Goal: Find specific page/section: Find specific page/section

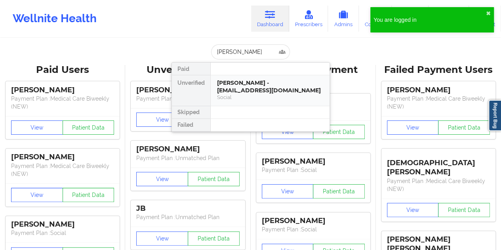
click at [241, 87] on div "[PERSON_NAME] - [EMAIL_ADDRESS][DOMAIN_NAME]" at bounding box center [270, 86] width 106 height 15
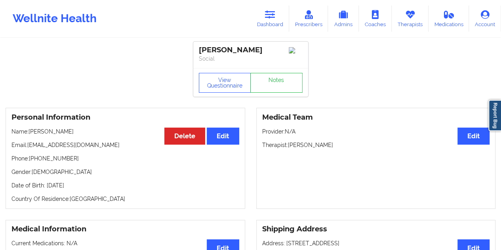
drag, startPoint x: 333, startPoint y: 146, endPoint x: 291, endPoint y: 147, distance: 42.4
click at [288, 147] on p "Therapist: [PERSON_NAME]" at bounding box center [376, 145] width 228 height 8
copy p "[PERSON_NAME]"
drag, startPoint x: 43, startPoint y: 134, endPoint x: 31, endPoint y: 134, distance: 11.9
click at [31, 134] on p "Name: [PERSON_NAME]" at bounding box center [125, 132] width 228 height 8
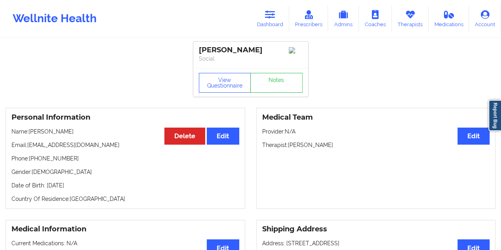
copy p "[PERSON_NAME]"
drag, startPoint x: 333, startPoint y: 147, endPoint x: 289, endPoint y: 147, distance: 44.0
click at [289, 147] on p "Therapist: [PERSON_NAME]" at bounding box center [376, 145] width 228 height 8
copy p "[PERSON_NAME]"
click at [268, 22] on link "Dashboard" at bounding box center [270, 19] width 38 height 26
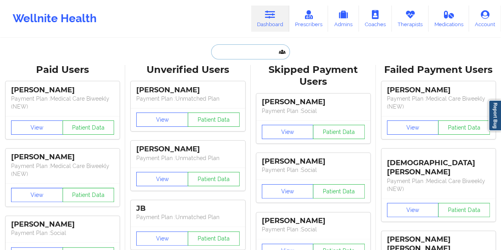
click at [242, 49] on input "text" at bounding box center [250, 51] width 78 height 15
paste input "[PERSON_NAME]"
type input "[PERSON_NAME]"
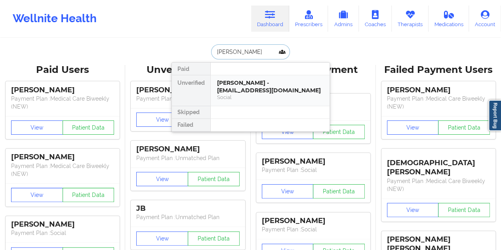
click at [246, 84] on div "[PERSON_NAME] - [EMAIL_ADDRESS][DOMAIN_NAME]" at bounding box center [270, 86] width 106 height 15
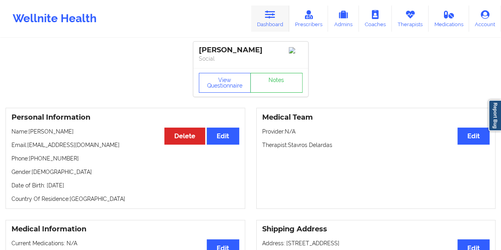
click at [273, 22] on link "Dashboard" at bounding box center [270, 19] width 38 height 26
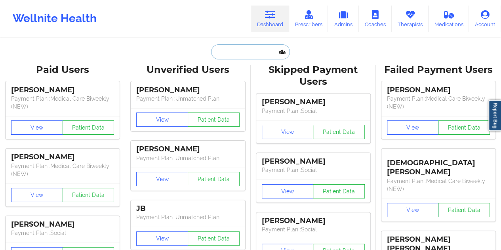
click at [239, 57] on input "text" at bounding box center [250, 51] width 78 height 15
paste input "[PERSON_NAME]"
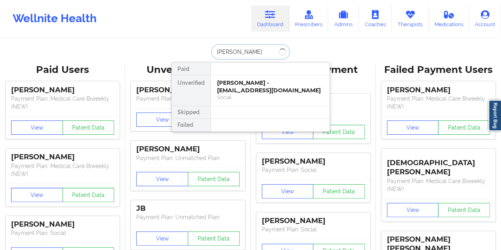
type input "[PERSON_NAME]"
click at [244, 90] on div "[PERSON_NAME] - [EMAIL_ADDRESS][DOMAIN_NAME]" at bounding box center [270, 86] width 106 height 15
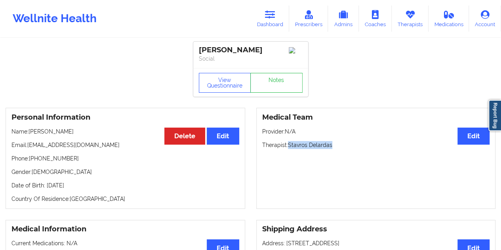
drag, startPoint x: 322, startPoint y: 145, endPoint x: 289, endPoint y: 146, distance: 33.3
click at [289, 146] on p "Therapist: [PERSON_NAME]" at bounding box center [376, 145] width 228 height 8
copy p "Stavros Delardas"
drag, startPoint x: 272, startPoint y: 23, endPoint x: 268, endPoint y: 34, distance: 11.0
click at [272, 23] on link "Dashboard" at bounding box center [270, 19] width 38 height 26
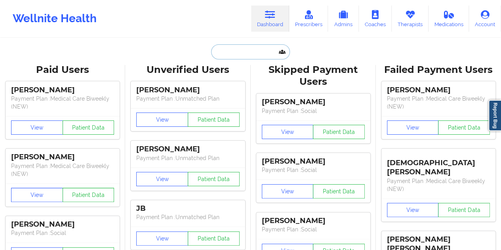
click at [241, 55] on input "text" at bounding box center [250, 51] width 78 height 15
paste input "[EMAIL_ADDRESS][DOMAIN_NAME]"
type input "[EMAIL_ADDRESS][DOMAIN_NAME]"
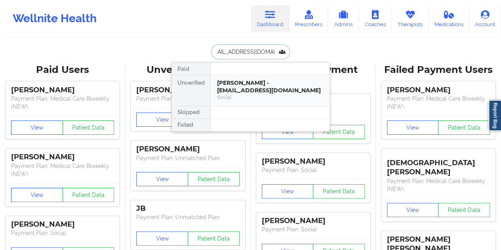
click at [248, 90] on div "[PERSON_NAME] - [EMAIL_ADDRESS][DOMAIN_NAME]" at bounding box center [270, 86] width 106 height 15
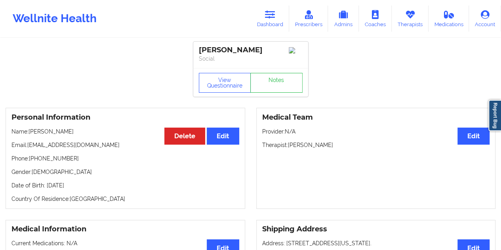
drag, startPoint x: 342, startPoint y: 147, endPoint x: 289, endPoint y: 149, distance: 53.5
click at [289, 149] on p "Therapist: [PERSON_NAME]" at bounding box center [376, 145] width 228 height 8
copy p "[PERSON_NAME]"
click at [272, 22] on link "Dashboard" at bounding box center [270, 19] width 38 height 26
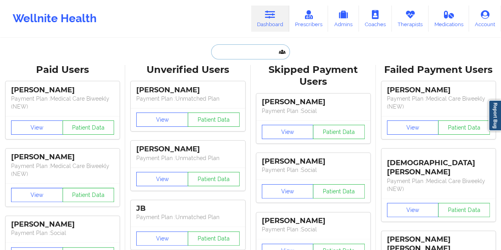
click at [230, 55] on input "text" at bounding box center [250, 51] width 78 height 15
paste input "[PERSON_NAME]"
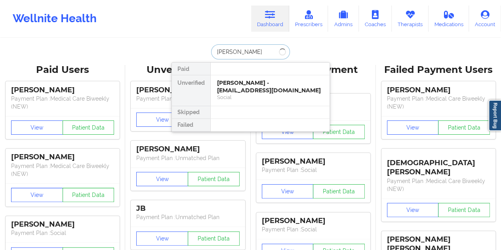
type input "[PERSON_NAME]"
click at [260, 77] on div "[PERSON_NAME] - [PERSON_NAME][EMAIL_ADDRESS][DOMAIN_NAME] Social" at bounding box center [270, 90] width 119 height 31
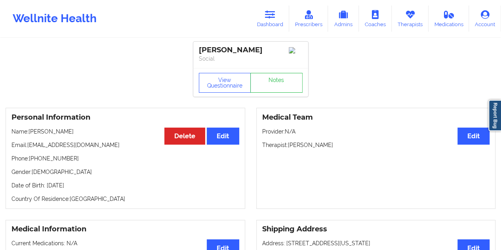
drag, startPoint x: 306, startPoint y: 147, endPoint x: 289, endPoint y: 146, distance: 16.7
click at [289, 146] on p "Therapist: [PERSON_NAME]" at bounding box center [376, 145] width 228 height 8
copy p "[PERSON_NAME]"
drag, startPoint x: 268, startPoint y: 18, endPoint x: 266, endPoint y: 25, distance: 7.3
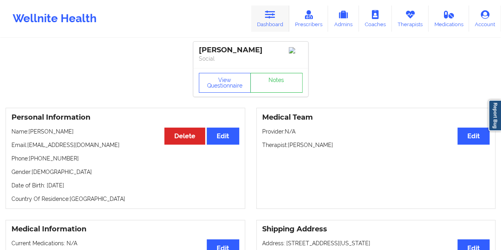
click at [268, 18] on icon at bounding box center [270, 14] width 10 height 9
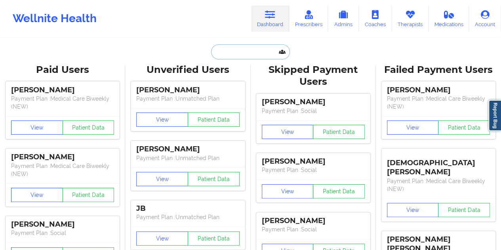
click at [254, 54] on input "text" at bounding box center [250, 51] width 78 height 15
paste input "[PERSON_NAME]"
type input "[PERSON_NAME]"
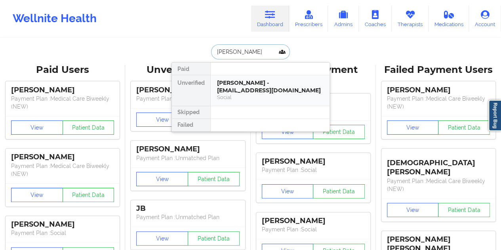
click at [243, 88] on div "[PERSON_NAME] - [EMAIL_ADDRESS][DOMAIN_NAME]" at bounding box center [270, 86] width 106 height 15
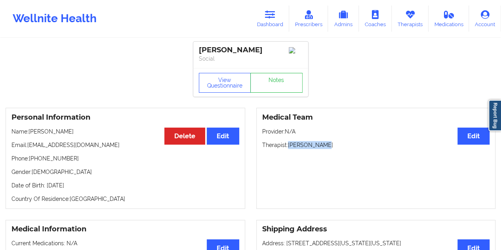
drag, startPoint x: 322, startPoint y: 147, endPoint x: 288, endPoint y: 147, distance: 33.3
click at [288, 147] on p "Therapist: [PERSON_NAME]" at bounding box center [376, 145] width 228 height 8
copy p "[PERSON_NAME]"
click at [266, 19] on link "Dashboard" at bounding box center [270, 19] width 38 height 26
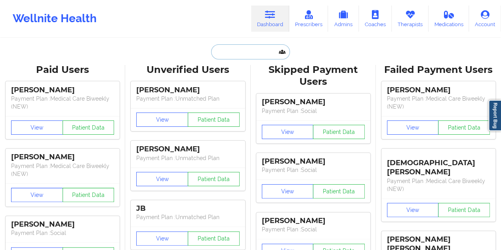
click at [246, 55] on input "text" at bounding box center [250, 51] width 78 height 15
paste input "[PERSON_NAME]"
type input "[PERSON_NAME]"
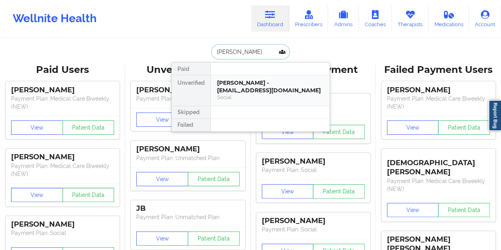
click at [247, 86] on div "[PERSON_NAME] - [EMAIL_ADDRESS][DOMAIN_NAME]" at bounding box center [270, 86] width 106 height 15
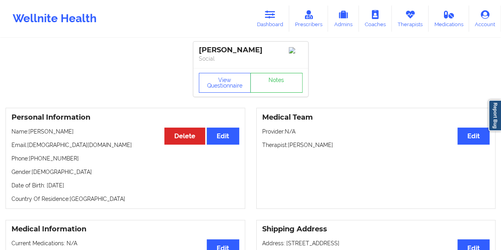
drag, startPoint x: 332, startPoint y: 146, endPoint x: 289, endPoint y: 147, distance: 42.4
click at [289, 147] on p "Therapist: [PERSON_NAME]" at bounding box center [376, 145] width 228 height 8
copy p "[PERSON_NAME]"
click at [273, 14] on icon at bounding box center [270, 14] width 10 height 9
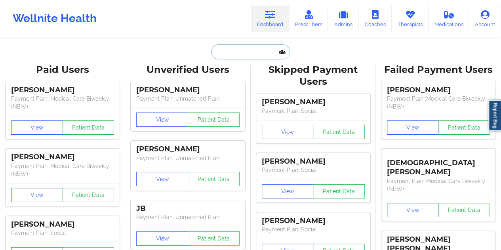
click at [248, 55] on input "text" at bounding box center [250, 51] width 78 height 15
paste input "[PERSON_NAME]"
type input "[PERSON_NAME]"
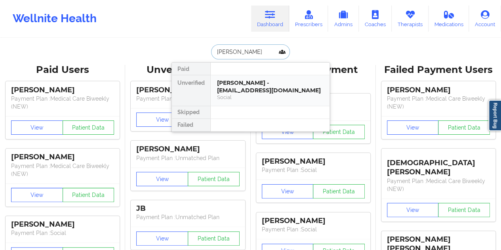
click at [234, 92] on div "[PERSON_NAME] - [EMAIL_ADDRESS][DOMAIN_NAME]" at bounding box center [270, 86] width 106 height 15
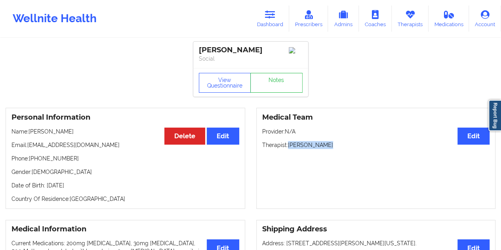
drag, startPoint x: 331, startPoint y: 148, endPoint x: 289, endPoint y: 149, distance: 42.0
click at [289, 149] on p "Therapist: [PERSON_NAME]" at bounding box center [376, 145] width 228 height 8
copy p "[PERSON_NAME]"
click at [274, 21] on link "Dashboard" at bounding box center [270, 19] width 38 height 26
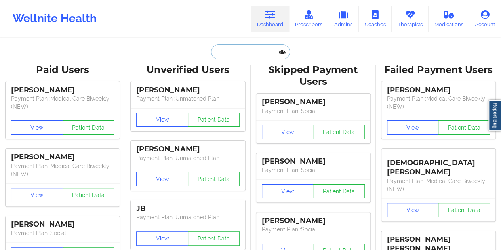
click at [275, 57] on input "text" at bounding box center [250, 51] width 78 height 15
paste input "[PERSON_NAME]"
type input "[PERSON_NAME]"
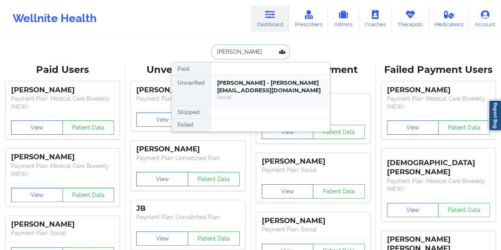
click at [237, 88] on div "[PERSON_NAME] - [PERSON_NAME][EMAIL_ADDRESS][DOMAIN_NAME]" at bounding box center [270, 86] width 106 height 15
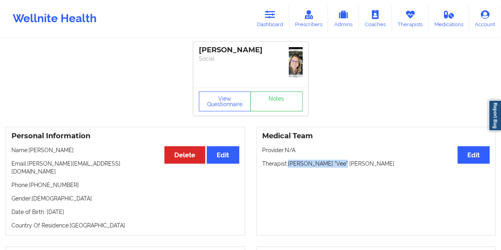
drag, startPoint x: 337, startPoint y: 161, endPoint x: 288, endPoint y: 163, distance: 48.4
click at [288, 163] on p "Therapist: [PERSON_NAME] "Vee" [PERSON_NAME]" at bounding box center [376, 164] width 228 height 8
click at [264, 20] on link "Dashboard" at bounding box center [270, 19] width 38 height 26
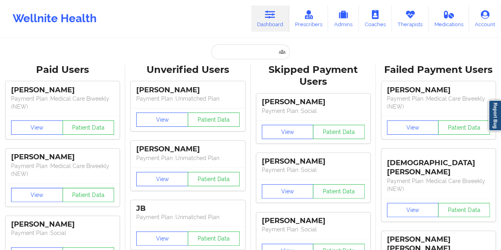
drag, startPoint x: 249, startPoint y: 62, endPoint x: 243, endPoint y: 51, distance: 12.2
click at [243, 51] on input "text" at bounding box center [250, 51] width 78 height 15
paste input "[PERSON_NAME]"
type input "[PERSON_NAME]"
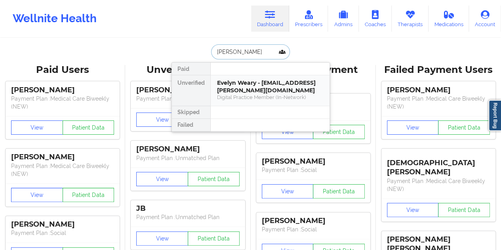
click at [246, 90] on div "Evelyn Weary - [EMAIL_ADDRESS][PERSON_NAME][DOMAIN_NAME]" at bounding box center [270, 86] width 106 height 15
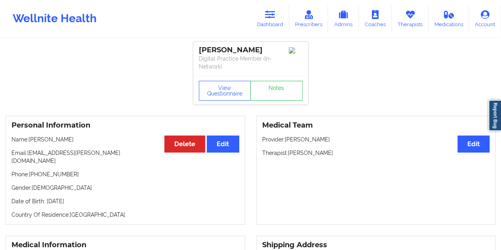
drag, startPoint x: 334, startPoint y: 152, endPoint x: 288, endPoint y: 153, distance: 46.4
click at [288, 153] on p "Therapist: [PERSON_NAME]" at bounding box center [376, 153] width 228 height 8
click at [265, 15] on link "Dashboard" at bounding box center [270, 19] width 38 height 26
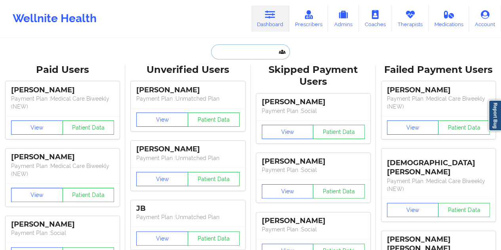
click at [239, 53] on input "text" at bounding box center [250, 51] width 78 height 15
paste input "[PERSON_NAME]"
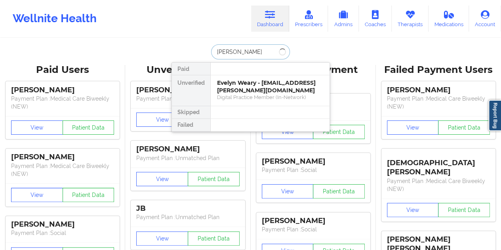
type input "[PERSON_NAME]"
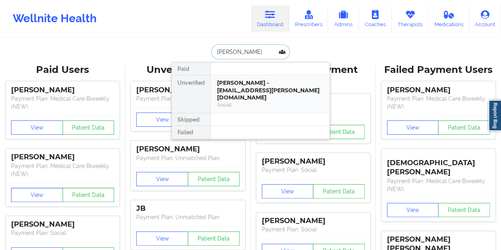
click at [268, 83] on div "[PERSON_NAME] - [EMAIL_ADDRESS][PERSON_NAME][DOMAIN_NAME]" at bounding box center [270, 90] width 106 height 22
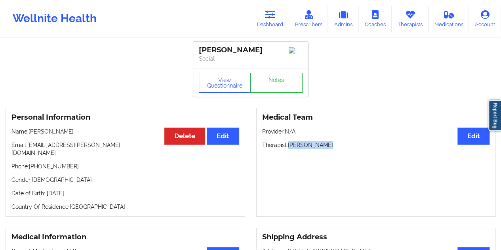
drag, startPoint x: 329, startPoint y: 149, endPoint x: 288, endPoint y: 148, distance: 40.4
click at [288, 148] on p "Therapist: [PERSON_NAME]" at bounding box center [376, 145] width 228 height 8
click at [274, 17] on icon at bounding box center [270, 14] width 10 height 9
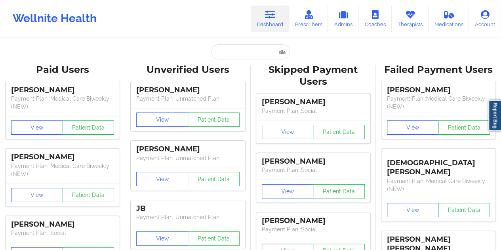
click at [239, 55] on input "text" at bounding box center [250, 51] width 78 height 15
paste input "[PERSON_NAME]"
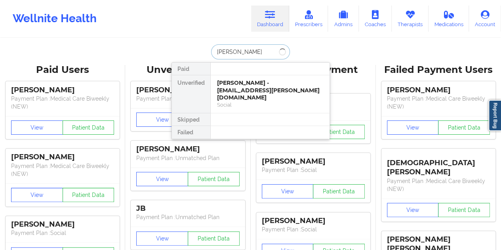
type input "[PERSON_NAME]"
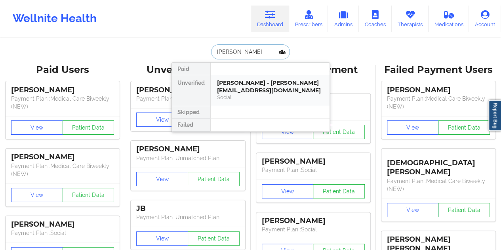
click at [253, 96] on div "Social" at bounding box center [270, 97] width 106 height 7
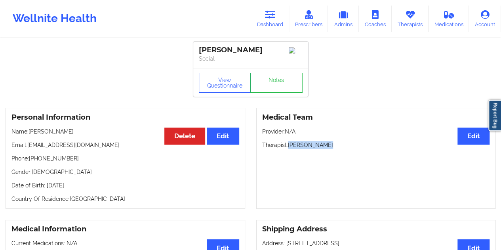
drag, startPoint x: 325, startPoint y: 149, endPoint x: 290, endPoint y: 148, distance: 34.9
click at [290, 148] on p "Therapist: [PERSON_NAME]" at bounding box center [376, 145] width 228 height 8
click at [273, 20] on link "Dashboard" at bounding box center [270, 19] width 38 height 26
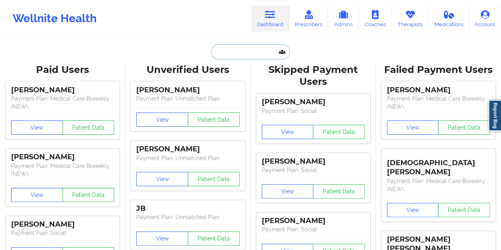
click at [239, 55] on input "text" at bounding box center [250, 51] width 78 height 15
paste input "[PERSON_NAME]"
type input "[PERSON_NAME]"
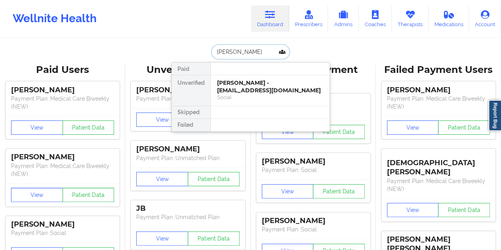
click at [242, 84] on div "[PERSON_NAME] - [EMAIL_ADDRESS][DOMAIN_NAME]" at bounding box center [270, 86] width 106 height 15
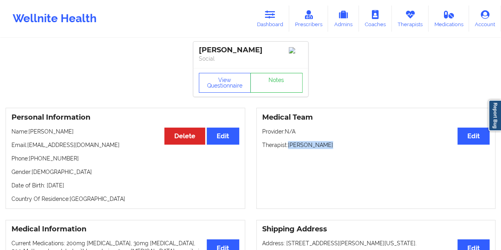
drag, startPoint x: 328, startPoint y: 146, endPoint x: 290, endPoint y: 147, distance: 38.1
click at [290, 147] on p "Therapist: [PERSON_NAME]" at bounding box center [376, 145] width 228 height 8
click at [273, 18] on icon at bounding box center [270, 14] width 10 height 9
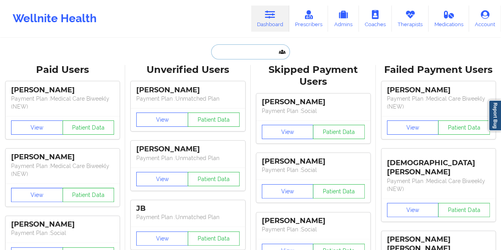
click at [247, 55] on input "text" at bounding box center [250, 51] width 78 height 15
paste input "[PERSON_NAME]"
type input "[PERSON_NAME]"
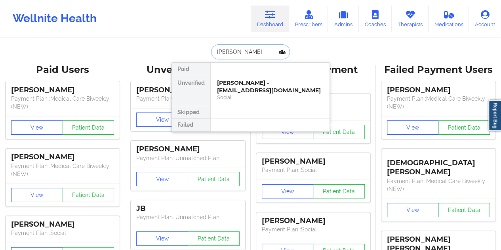
click at [238, 85] on div "[PERSON_NAME] - [EMAIL_ADDRESS][DOMAIN_NAME]" at bounding box center [270, 86] width 106 height 15
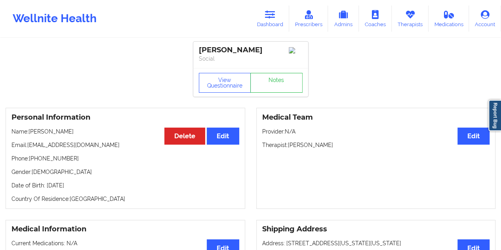
drag, startPoint x: 332, startPoint y: 148, endPoint x: 290, endPoint y: 150, distance: 41.6
click at [289, 149] on p "Therapist: [PERSON_NAME]" at bounding box center [376, 145] width 228 height 8
click at [273, 11] on icon at bounding box center [270, 14] width 10 height 9
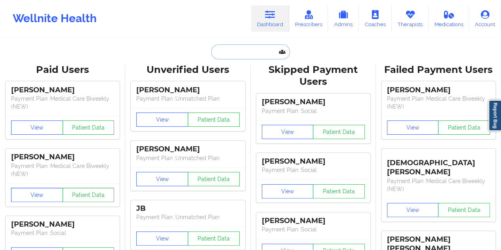
click at [243, 55] on input "text" at bounding box center [250, 51] width 78 height 15
paste input "[PERSON_NAME]"
type input "[PERSON_NAME]"
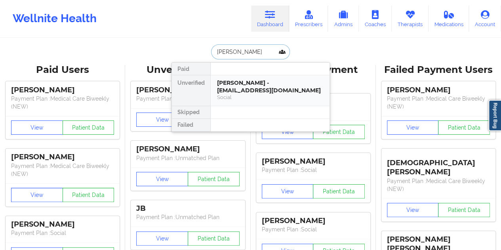
click at [253, 87] on div "[PERSON_NAME] - [EMAIL_ADDRESS][DOMAIN_NAME]" at bounding box center [270, 86] width 106 height 15
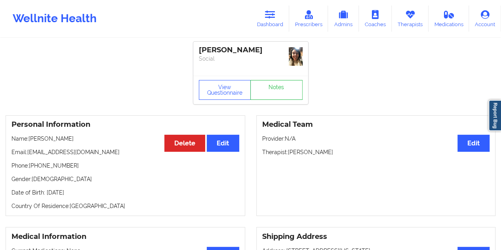
drag, startPoint x: 331, startPoint y: 151, endPoint x: 288, endPoint y: 153, distance: 42.8
click at [288, 153] on p "Therapist: [PERSON_NAME]" at bounding box center [376, 152] width 228 height 8
click at [264, 25] on link "Dashboard" at bounding box center [270, 19] width 38 height 26
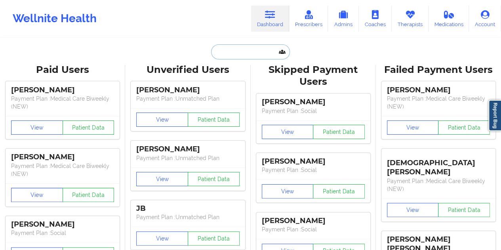
click at [246, 51] on input "text" at bounding box center [250, 51] width 78 height 15
paste input "[PERSON_NAME]"
type input "[PERSON_NAME]"
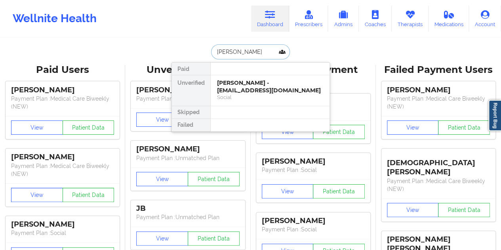
click at [247, 92] on div "[PERSON_NAME] - [EMAIL_ADDRESS][DOMAIN_NAME]" at bounding box center [270, 86] width 106 height 15
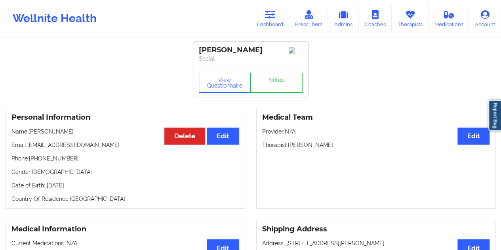
drag, startPoint x: 318, startPoint y: 147, endPoint x: 290, endPoint y: 147, distance: 27.7
click at [290, 147] on p "Therapist: [PERSON_NAME]" at bounding box center [376, 145] width 228 height 8
click at [274, 16] on icon at bounding box center [270, 14] width 10 height 9
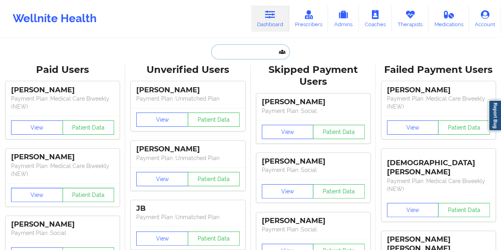
click at [246, 52] on input "text" at bounding box center [250, 51] width 78 height 15
paste input "[PERSON_NAME][EMAIL_ADDRESS][DOMAIN_NAME]"
type input "[PERSON_NAME][EMAIL_ADDRESS][DOMAIN_NAME]"
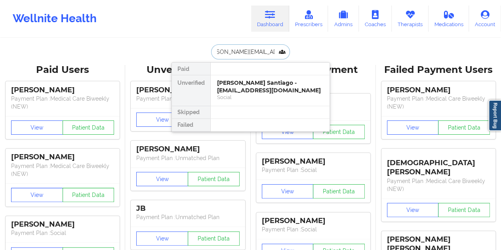
click at [247, 89] on div "[PERSON_NAME] Santiago - [EMAIL_ADDRESS][DOMAIN_NAME]" at bounding box center [270, 86] width 106 height 15
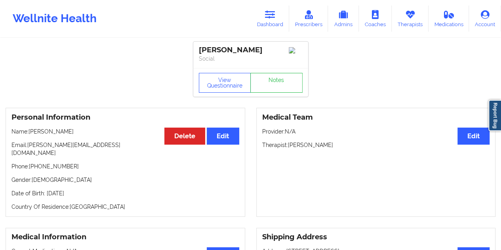
drag, startPoint x: 353, startPoint y: 154, endPoint x: 289, endPoint y: 154, distance: 63.4
click at [289, 149] on p "Therapist: [PERSON_NAME]" at bounding box center [376, 145] width 228 height 8
drag, startPoint x: 262, startPoint y: 17, endPoint x: 263, endPoint y: 23, distance: 6.0
click at [262, 18] on link "Dashboard" at bounding box center [270, 19] width 38 height 26
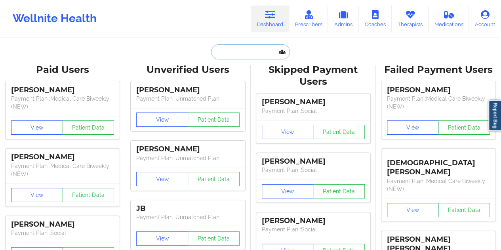
click at [250, 57] on input "text" at bounding box center [250, 51] width 78 height 15
paste input "[PERSON_NAME]"
type input "[PERSON_NAME]"
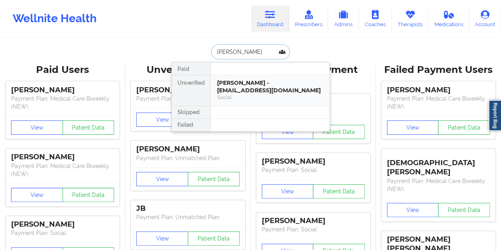
click at [254, 84] on div "[PERSON_NAME] - [EMAIL_ADDRESS][DOMAIN_NAME]" at bounding box center [270, 86] width 106 height 15
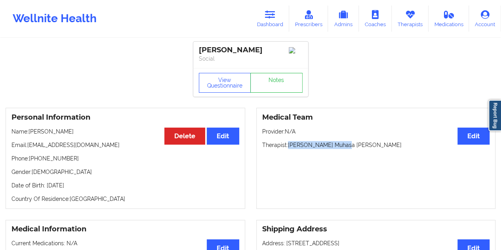
drag, startPoint x: 342, startPoint y: 148, endPoint x: 289, endPoint y: 149, distance: 53.1
click at [289, 149] on p "Therapist: [PERSON_NAME] Muhasa [PERSON_NAME]" at bounding box center [376, 145] width 228 height 8
drag, startPoint x: 264, startPoint y: 12, endPoint x: 262, endPoint y: 34, distance: 22.4
click at [264, 12] on link "Dashboard" at bounding box center [270, 19] width 38 height 26
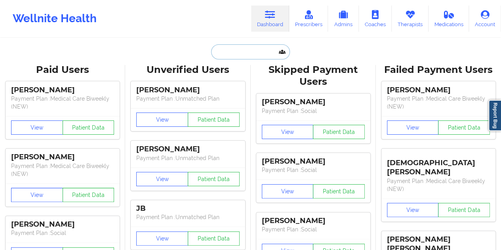
click at [248, 54] on input "text" at bounding box center [250, 51] width 78 height 15
paste input "[PERSON_NAME]"
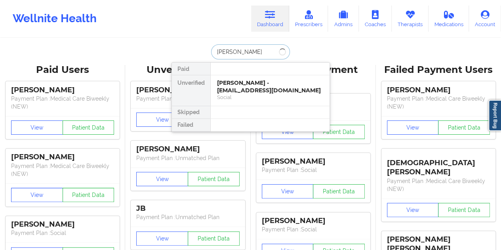
type input "[PERSON_NAME]"
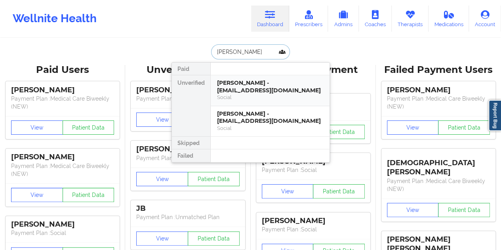
click at [253, 94] on div "Social" at bounding box center [270, 97] width 106 height 7
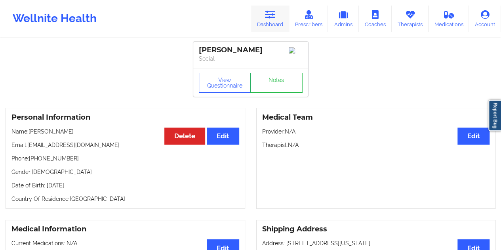
click at [273, 23] on link "Dashboard" at bounding box center [270, 19] width 38 height 26
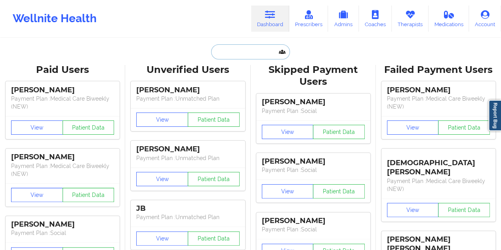
click at [225, 55] on input "text" at bounding box center [250, 51] width 78 height 15
paste input "[EMAIL_ADDRESS][DOMAIN_NAME]"
type input "[EMAIL_ADDRESS][DOMAIN_NAME]"
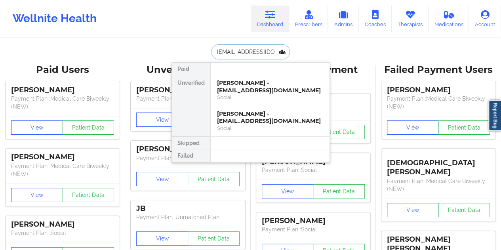
scroll to position [0, 12]
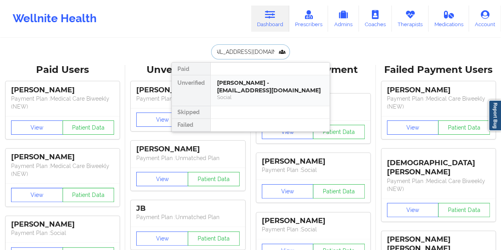
click at [259, 91] on div "[PERSON_NAME] - [EMAIL_ADDRESS][DOMAIN_NAME]" at bounding box center [270, 86] width 106 height 15
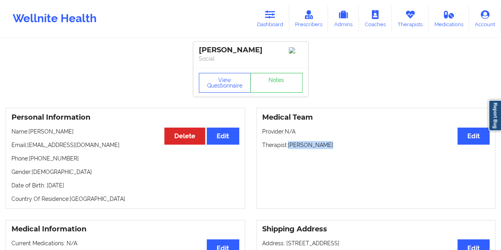
drag, startPoint x: 327, startPoint y: 148, endPoint x: 288, endPoint y: 146, distance: 38.1
click at [288, 146] on p "Therapist: [PERSON_NAME]" at bounding box center [376, 145] width 228 height 8
click at [273, 26] on link "Dashboard" at bounding box center [270, 19] width 38 height 26
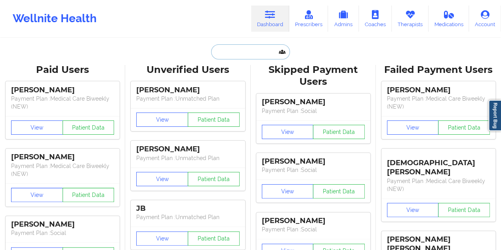
click at [243, 58] on input "text" at bounding box center [250, 51] width 78 height 15
paste input "[PERSON_NAME]"
type input "[PERSON_NAME]"
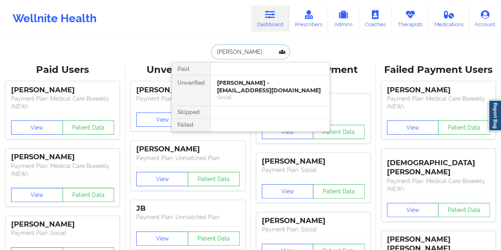
click at [237, 86] on div "[PERSON_NAME] - [EMAIL_ADDRESS][DOMAIN_NAME]" at bounding box center [270, 86] width 106 height 15
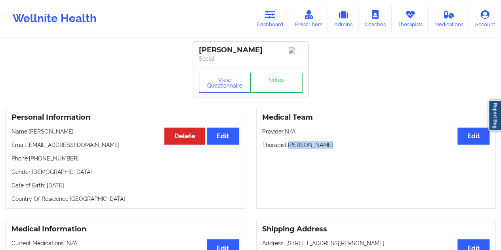
drag, startPoint x: 327, startPoint y: 146, endPoint x: 288, endPoint y: 147, distance: 38.8
click at [288, 147] on p "Therapist: [PERSON_NAME]" at bounding box center [376, 145] width 228 height 8
click at [273, 19] on link "Dashboard" at bounding box center [270, 19] width 38 height 26
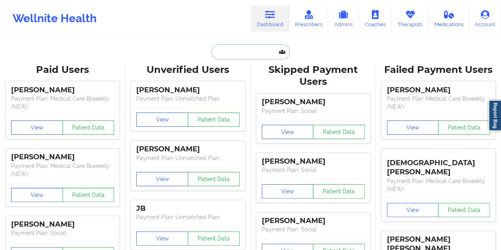
click at [248, 56] on input "text" at bounding box center [250, 51] width 78 height 15
paste input "[PERSON_NAME] [PERSON_NAME]"
type input "[PERSON_NAME] [PERSON_NAME]"
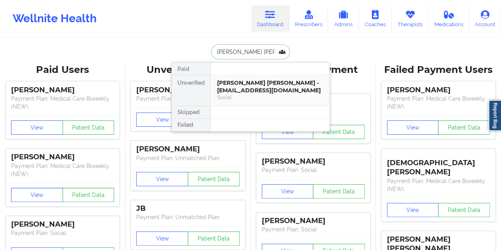
click at [275, 80] on div "[PERSON_NAME] [PERSON_NAME] - [EMAIL_ADDRESS][DOMAIN_NAME]" at bounding box center [270, 86] width 106 height 15
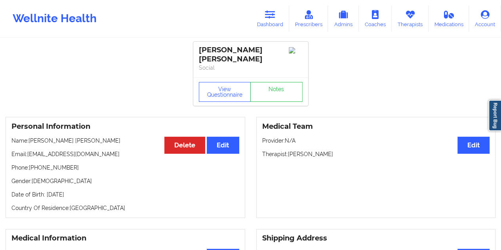
drag, startPoint x: 304, startPoint y: 148, endPoint x: 288, endPoint y: 148, distance: 16.6
click at [288, 150] on p "Therapist: [PERSON_NAME]" at bounding box center [376, 154] width 228 height 8
drag, startPoint x: 89, startPoint y: 134, endPoint x: 30, endPoint y: 136, distance: 58.7
click at [30, 137] on p "Name: [PERSON_NAME] [PERSON_NAME]" at bounding box center [125, 141] width 228 height 8
drag, startPoint x: 335, startPoint y: 147, endPoint x: 288, endPoint y: 147, distance: 47.6
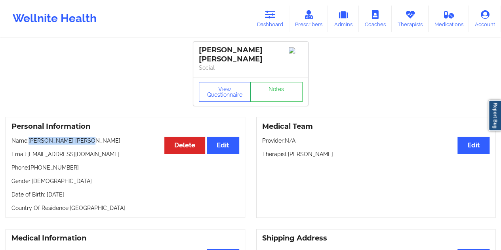
click at [288, 150] on p "Therapist: [PERSON_NAME]" at bounding box center [376, 154] width 228 height 8
drag, startPoint x: 268, startPoint y: 23, endPoint x: 268, endPoint y: 34, distance: 11.1
click at [268, 23] on link "Dashboard" at bounding box center [270, 19] width 38 height 26
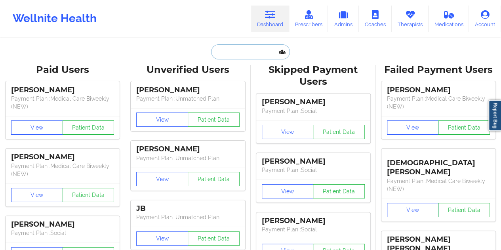
click at [252, 51] on input "text" at bounding box center [250, 51] width 78 height 15
paste input "[PERSON_NAME]"
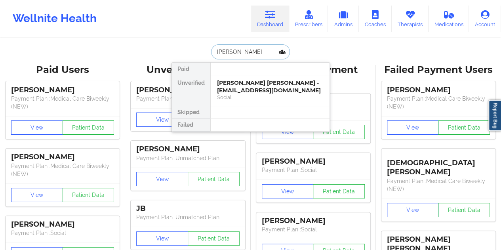
type input "[PERSON_NAME]"
click at [249, 87] on div "[PERSON_NAME] - [PERSON_NAME][EMAIL_ADDRESS][DOMAIN_NAME]" at bounding box center [270, 86] width 106 height 15
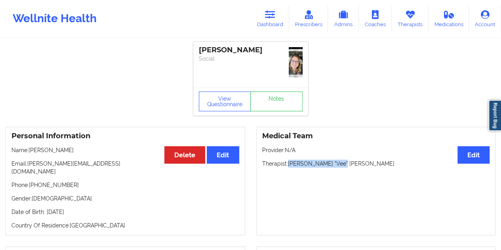
drag, startPoint x: 342, startPoint y: 162, endPoint x: 288, endPoint y: 164, distance: 53.5
click at [288, 164] on p "Therapist: [PERSON_NAME] "Vee" [PERSON_NAME]" at bounding box center [376, 164] width 228 height 8
click at [269, 19] on icon at bounding box center [270, 14] width 10 height 9
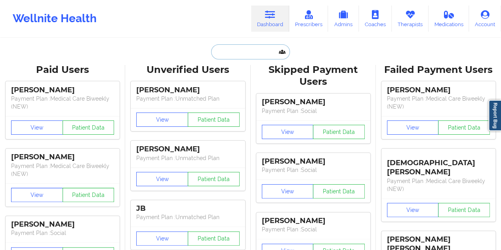
click at [258, 53] on input "text" at bounding box center [250, 51] width 78 height 15
paste input "[PERSON_NAME]"
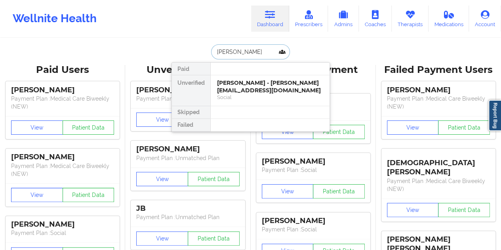
type input "[PERSON_NAME]"
click at [243, 89] on div "[PERSON_NAME] - [PERSON_NAME][EMAIL_ADDRESS][DOMAIN_NAME]" at bounding box center [270, 86] width 106 height 15
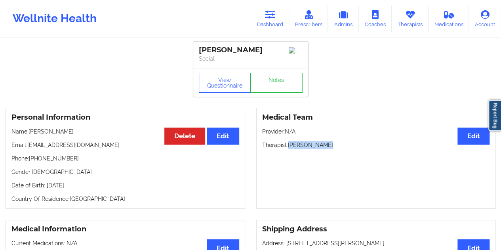
drag, startPoint x: 327, startPoint y: 149, endPoint x: 289, endPoint y: 149, distance: 38.0
click at [289, 149] on p "Therapist: [PERSON_NAME]" at bounding box center [376, 145] width 228 height 8
click at [270, 23] on link "Dashboard" at bounding box center [270, 19] width 38 height 26
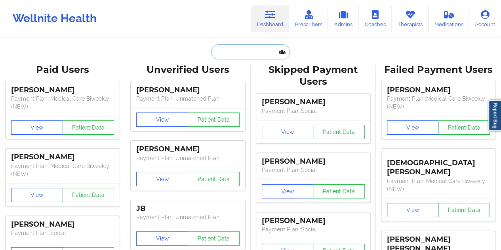
click at [239, 55] on input "text" at bounding box center [250, 51] width 78 height 15
paste input "[PERSON_NAME]"
type input "[PERSON_NAME]"
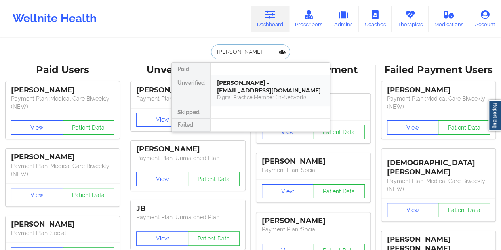
click at [232, 84] on div "[PERSON_NAME] - [EMAIL_ADDRESS][DOMAIN_NAME]" at bounding box center [270, 86] width 106 height 15
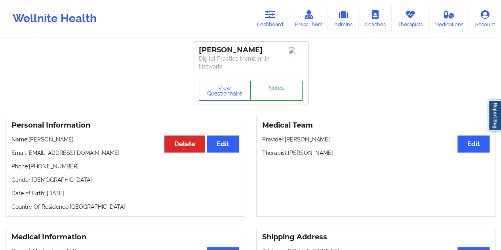
click at [283, 92] on link "Notes" at bounding box center [276, 91] width 52 height 20
drag, startPoint x: 322, startPoint y: 151, endPoint x: 289, endPoint y: 153, distance: 33.3
click at [289, 153] on p "Therapist: [PERSON_NAME]" at bounding box center [376, 153] width 228 height 8
drag, startPoint x: 271, startPoint y: 26, endPoint x: 269, endPoint y: 34, distance: 8.3
click at [271, 26] on link "Dashboard" at bounding box center [270, 19] width 38 height 26
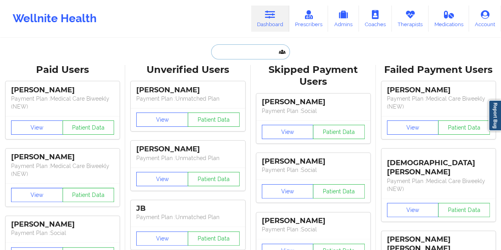
click at [269, 54] on input "text" at bounding box center [250, 51] width 78 height 15
paste input "[PERSON_NAME]"
type input "[PERSON_NAME]"
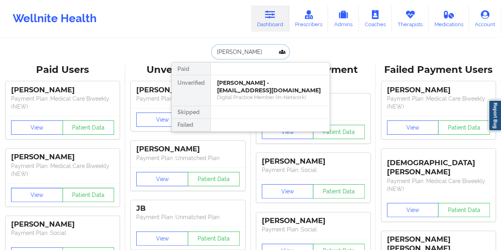
click at [239, 92] on div "[PERSON_NAME] - [EMAIL_ADDRESS][DOMAIN_NAME]" at bounding box center [270, 86] width 106 height 15
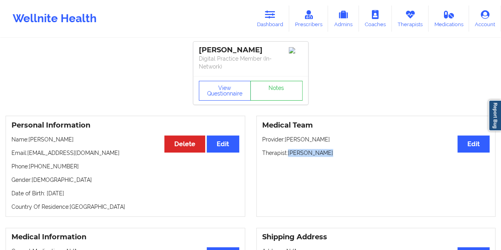
drag, startPoint x: 304, startPoint y: 152, endPoint x: 287, endPoint y: 153, distance: 16.3
click at [287, 153] on p "Therapist: [PERSON_NAME]" at bounding box center [376, 153] width 228 height 8
click at [358, 156] on p "Therapist: [PERSON_NAME]" at bounding box center [376, 153] width 228 height 8
drag, startPoint x: 325, startPoint y: 153, endPoint x: 289, endPoint y: 153, distance: 36.1
click at [289, 153] on p "Therapist: [PERSON_NAME]" at bounding box center [376, 153] width 228 height 8
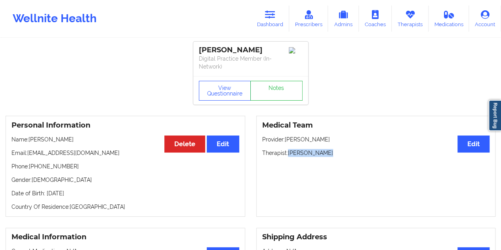
drag, startPoint x: 271, startPoint y: 19, endPoint x: 266, endPoint y: 37, distance: 18.4
click at [271, 19] on icon at bounding box center [270, 14] width 10 height 9
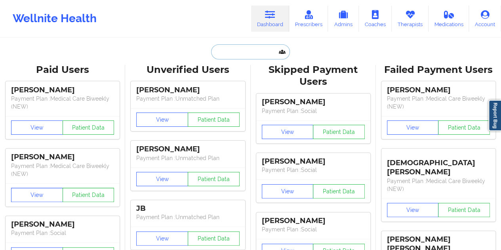
click at [238, 56] on input "text" at bounding box center [250, 51] width 78 height 15
paste input "MYRIESHA BELL"
type input "MYRIESHA BELL"
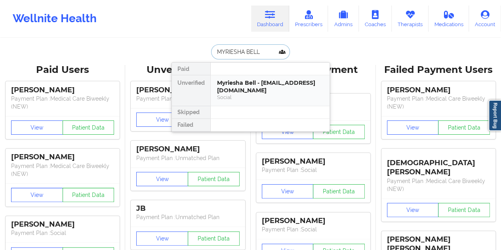
click at [250, 84] on div "Myriesha Bell - [EMAIL_ADDRESS][DOMAIN_NAME]" at bounding box center [270, 86] width 106 height 15
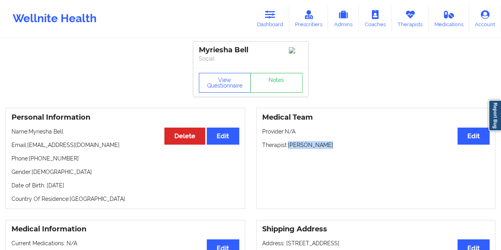
drag, startPoint x: 324, startPoint y: 147, endPoint x: 290, endPoint y: 149, distance: 33.7
click at [290, 149] on p "Therapist: [PERSON_NAME]" at bounding box center [376, 145] width 228 height 8
click at [338, 149] on p "Therapist: [PERSON_NAME]" at bounding box center [376, 145] width 228 height 8
click at [268, 23] on link "Dashboard" at bounding box center [270, 19] width 38 height 26
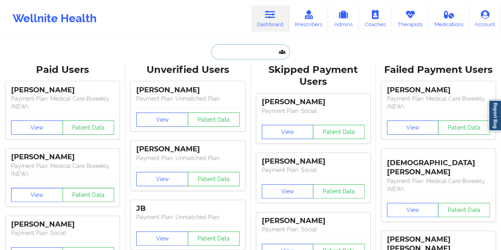
click at [251, 55] on input "text" at bounding box center [250, 51] width 78 height 15
paste input "[PERSON_NAME]"
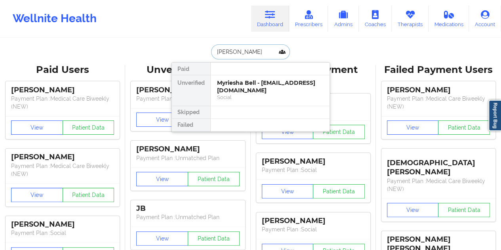
type input "[PERSON_NAME]"
click at [253, 90] on div "[PERSON_NAME] - [EMAIL_ADDRESS][DOMAIN_NAME]" at bounding box center [270, 86] width 106 height 15
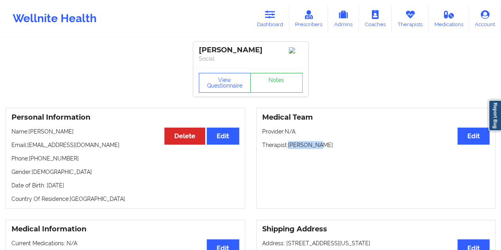
drag, startPoint x: 315, startPoint y: 147, endPoint x: 289, endPoint y: 147, distance: 26.2
click at [289, 147] on p "Therapist: [PERSON_NAME]" at bounding box center [376, 145] width 228 height 8
click at [275, 23] on link "Dashboard" at bounding box center [270, 19] width 38 height 26
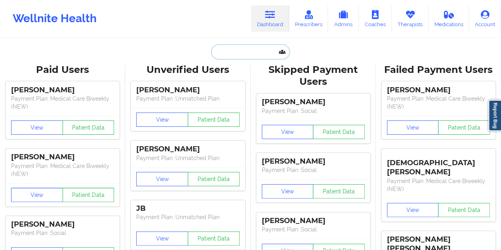
click at [246, 56] on input "text" at bounding box center [250, 51] width 78 height 15
paste input "[PERSON_NAME]"
type input "[PERSON_NAME]"
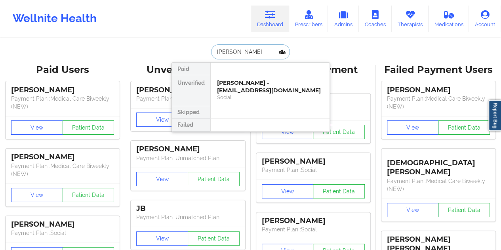
click at [248, 83] on div "[PERSON_NAME] - [EMAIL_ADDRESS][DOMAIN_NAME]" at bounding box center [270, 86] width 106 height 15
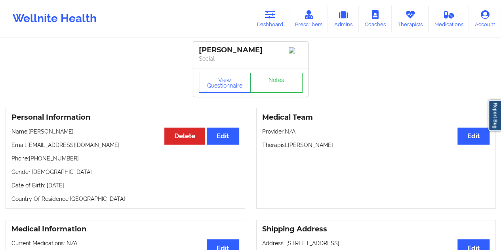
drag, startPoint x: 335, startPoint y: 147, endPoint x: 289, endPoint y: 147, distance: 45.6
click at [289, 147] on p "Therapist: [PERSON_NAME]" at bounding box center [376, 145] width 228 height 8
click at [279, 17] on link "Dashboard" at bounding box center [270, 19] width 38 height 26
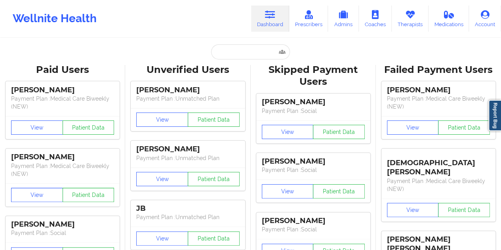
click at [246, 52] on input "text" at bounding box center [250, 51] width 78 height 15
paste input "[EMAIL_ADDRESS][DOMAIN_NAME]"
type input "[EMAIL_ADDRESS][DOMAIN_NAME]"
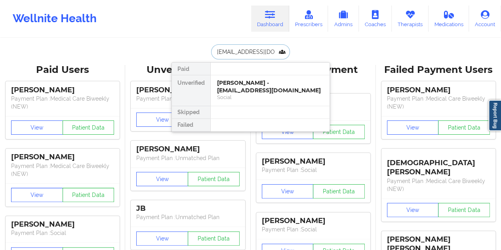
click at [248, 88] on div "[PERSON_NAME] - [EMAIL_ADDRESS][DOMAIN_NAME]" at bounding box center [270, 86] width 106 height 15
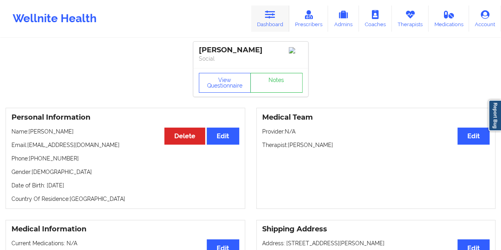
click at [264, 15] on link "Dashboard" at bounding box center [270, 19] width 38 height 26
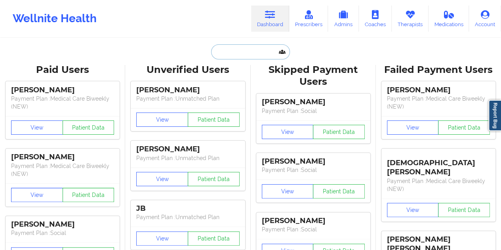
click at [243, 55] on input "text" at bounding box center [250, 51] width 78 height 15
paste input "[EMAIL_ADDRESS][DOMAIN_NAME]"
type input "[EMAIL_ADDRESS][DOMAIN_NAME]"
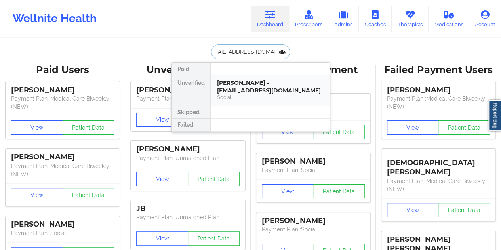
click at [256, 89] on div "[PERSON_NAME] - [EMAIL_ADDRESS][DOMAIN_NAME]" at bounding box center [270, 86] width 106 height 15
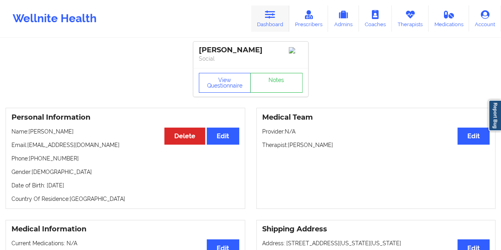
click at [273, 17] on icon at bounding box center [270, 14] width 10 height 9
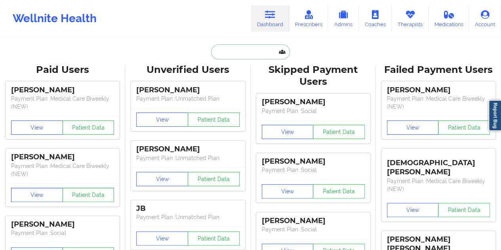
click at [243, 50] on input "text" at bounding box center [250, 51] width 78 height 15
paste input "[PERSON_NAME]"
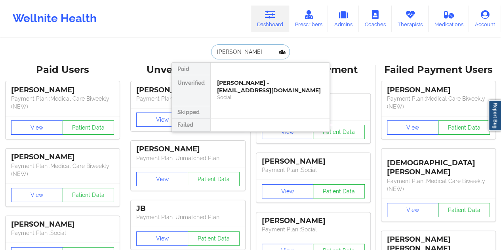
click at [258, 54] on input "[PERSON_NAME]" at bounding box center [250, 51] width 78 height 15
paste input "[PERSON_NAME]"
type input "[PERSON_NAME]"
click at [246, 91] on div "[PERSON_NAME] - [EMAIL_ADDRESS][DOMAIN_NAME]" at bounding box center [270, 86] width 106 height 15
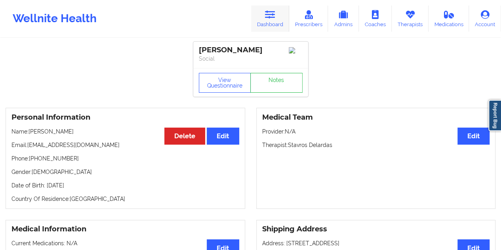
drag, startPoint x: 269, startPoint y: 13, endPoint x: 271, endPoint y: 23, distance: 10.5
click at [269, 13] on icon at bounding box center [270, 14] width 10 height 9
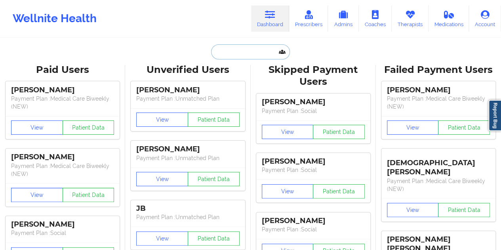
click at [253, 47] on input "text" at bounding box center [250, 51] width 78 height 15
paste input "[PERSON_NAME]"
type input "[PERSON_NAME]"
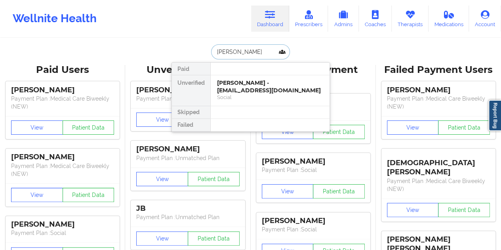
click at [245, 86] on div "[PERSON_NAME] - [EMAIL_ADDRESS][DOMAIN_NAME]" at bounding box center [270, 86] width 106 height 15
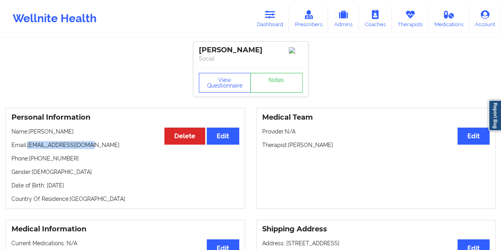
drag, startPoint x: 90, startPoint y: 146, endPoint x: 27, endPoint y: 148, distance: 63.0
click at [27, 148] on p "Email: [EMAIL_ADDRESS][DOMAIN_NAME]" at bounding box center [125, 145] width 228 height 8
drag, startPoint x: 329, startPoint y: 145, endPoint x: 289, endPoint y: 146, distance: 39.7
click at [289, 146] on p "Therapist: [PERSON_NAME]" at bounding box center [376, 145] width 228 height 8
click at [273, 23] on link "Dashboard" at bounding box center [270, 19] width 38 height 26
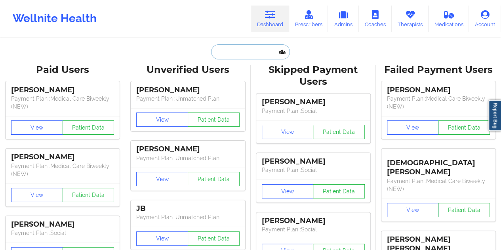
click at [244, 50] on input "text" at bounding box center [250, 51] width 78 height 15
paste input "[PERSON_NAME]"
type input "[PERSON_NAME]"
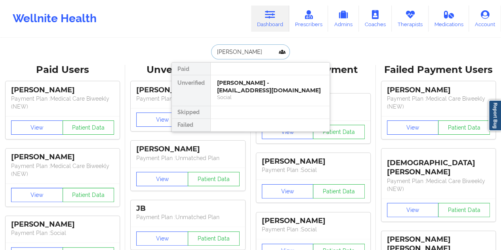
click at [239, 89] on div "[PERSON_NAME] - [EMAIL_ADDRESS][DOMAIN_NAME]" at bounding box center [270, 86] width 106 height 15
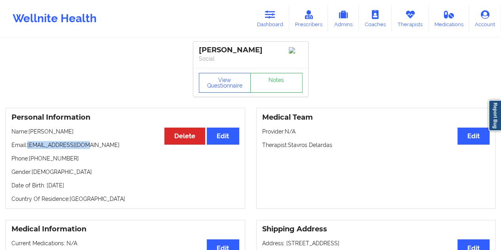
drag, startPoint x: 93, startPoint y: 146, endPoint x: 29, endPoint y: 145, distance: 63.4
click at [29, 145] on p "Email: [EMAIL_ADDRESS][DOMAIN_NAME]" at bounding box center [125, 145] width 228 height 8
drag, startPoint x: 309, startPoint y: 147, endPoint x: 289, endPoint y: 147, distance: 19.4
click at [289, 147] on p "Therapist: [PERSON_NAME]" at bounding box center [376, 145] width 228 height 8
click at [277, 23] on link "Dashboard" at bounding box center [270, 19] width 38 height 26
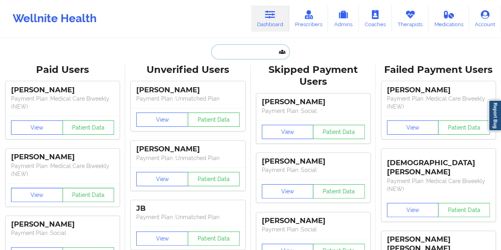
click at [239, 53] on input "text" at bounding box center [250, 51] width 78 height 15
paste input "[PERSON_NAME]"
type input "[PERSON_NAME]"
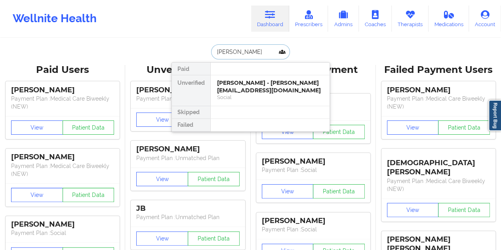
click at [250, 87] on div "[PERSON_NAME] - [PERSON_NAME][EMAIL_ADDRESS][DOMAIN_NAME]" at bounding box center [270, 86] width 106 height 15
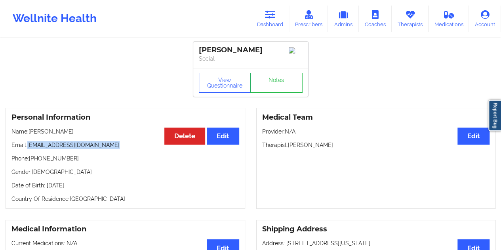
drag, startPoint x: 95, startPoint y: 147, endPoint x: 28, endPoint y: 149, distance: 67.4
click at [28, 149] on p "Email: [EMAIL_ADDRESS][DOMAIN_NAME]" at bounding box center [125, 145] width 228 height 8
drag, startPoint x: 296, startPoint y: 147, endPoint x: 289, endPoint y: 147, distance: 6.4
click at [288, 147] on p "Therapist: [PERSON_NAME]" at bounding box center [376, 145] width 228 height 8
click at [275, 16] on icon at bounding box center [270, 14] width 10 height 9
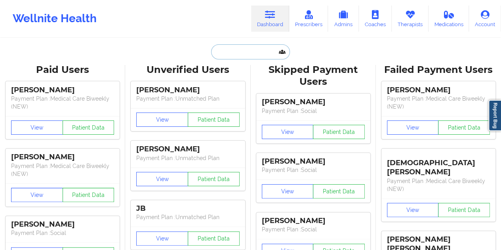
click at [241, 55] on input "text" at bounding box center [250, 51] width 78 height 15
paste input "[PERSON_NAME]"
type input "[PERSON_NAME]"
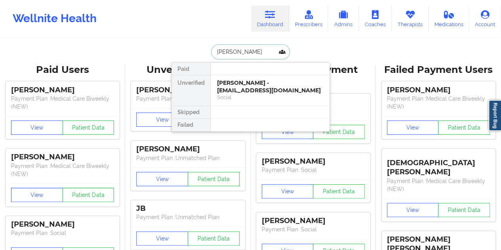
click at [240, 88] on div "[PERSON_NAME] - [EMAIL_ADDRESS][DOMAIN_NAME]" at bounding box center [270, 86] width 106 height 15
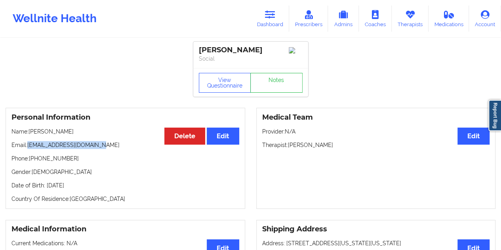
drag, startPoint x: 90, startPoint y: 149, endPoint x: 28, endPoint y: 149, distance: 62.6
click at [28, 149] on p "Email: [EMAIL_ADDRESS][DOMAIN_NAME]" at bounding box center [125, 145] width 228 height 8
drag, startPoint x: 315, startPoint y: 147, endPoint x: 290, endPoint y: 147, distance: 25.4
click at [289, 147] on p "Therapist: [PERSON_NAME]" at bounding box center [376, 145] width 228 height 8
drag, startPoint x: 277, startPoint y: 23, endPoint x: 270, endPoint y: 35, distance: 14.2
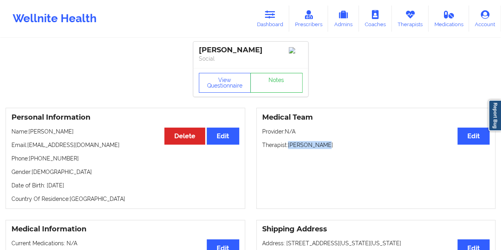
click at [277, 23] on link "Dashboard" at bounding box center [270, 19] width 38 height 26
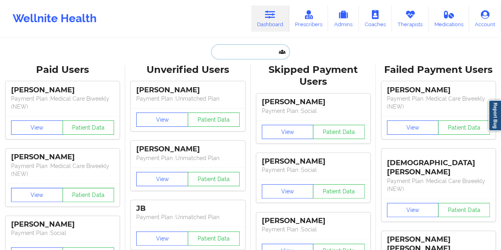
click at [246, 46] on input "text" at bounding box center [250, 51] width 78 height 15
paste input "[PERSON_NAME]"
type input "[PERSON_NAME]"
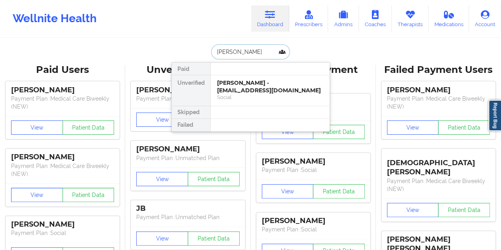
click at [239, 86] on div "[PERSON_NAME] - [EMAIL_ADDRESS][DOMAIN_NAME]" at bounding box center [270, 86] width 106 height 15
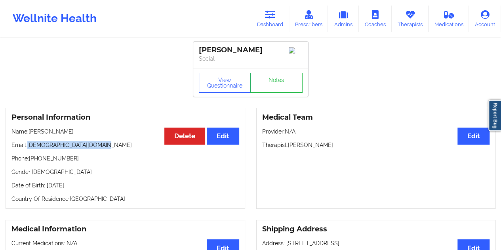
drag, startPoint x: 98, startPoint y: 149, endPoint x: 29, endPoint y: 147, distance: 69.8
click at [29, 147] on p "Email: [EMAIL_ADDRESS][DOMAIN_NAME]" at bounding box center [125, 145] width 228 height 8
drag, startPoint x: 311, startPoint y: 148, endPoint x: 291, endPoint y: 147, distance: 19.4
click at [291, 147] on p "Therapist: [PERSON_NAME]" at bounding box center [376, 145] width 228 height 8
drag, startPoint x: 324, startPoint y: 153, endPoint x: 329, endPoint y: 150, distance: 5.9
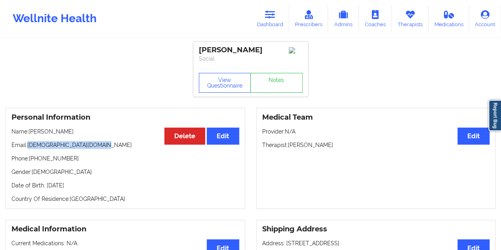
click at [325, 153] on div "Medical Team Edit Provider: N/A Therapist: [PERSON_NAME]" at bounding box center [376, 158] width 240 height 101
click at [331, 144] on p "Therapist: [PERSON_NAME]" at bounding box center [376, 145] width 228 height 8
click at [331, 136] on p "Provider: N/A" at bounding box center [376, 132] width 228 height 8
drag, startPoint x: 289, startPoint y: 147, endPoint x: 329, endPoint y: 148, distance: 39.6
click at [329, 148] on p "Therapist: [PERSON_NAME]" at bounding box center [376, 145] width 228 height 8
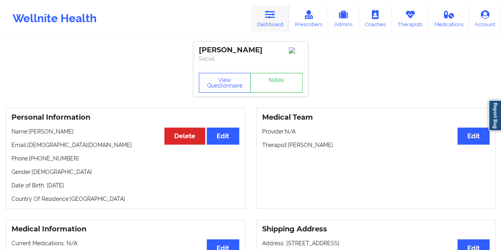
click at [269, 19] on icon at bounding box center [270, 14] width 10 height 9
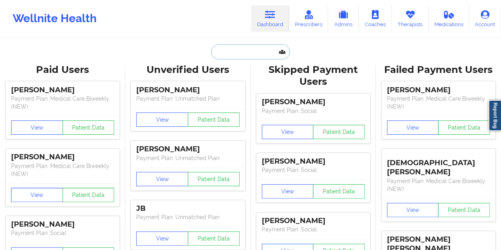
click at [248, 48] on input "text" at bounding box center [250, 51] width 78 height 15
paste input "[PERSON_NAME]"
type input "[PERSON_NAME]"
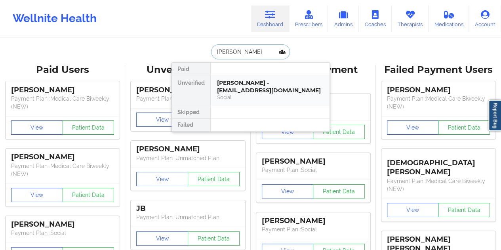
click at [247, 90] on div "[PERSON_NAME] - [EMAIL_ADDRESS][DOMAIN_NAME]" at bounding box center [270, 86] width 106 height 15
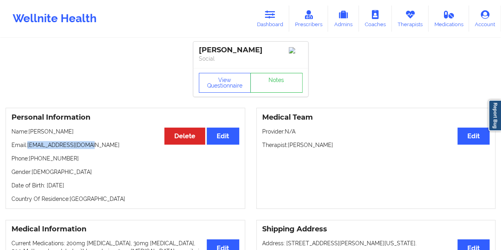
drag, startPoint x: 77, startPoint y: 147, endPoint x: 27, endPoint y: 147, distance: 49.9
click at [27, 147] on p "Email: [EMAIL_ADDRESS][DOMAIN_NAME]" at bounding box center [125, 145] width 228 height 8
drag, startPoint x: 328, startPoint y: 145, endPoint x: 291, endPoint y: 146, distance: 36.9
click at [291, 146] on p "Therapist: [PERSON_NAME]" at bounding box center [376, 145] width 228 height 8
drag, startPoint x: 333, startPoint y: 130, endPoint x: 334, endPoint y: 138, distance: 8.9
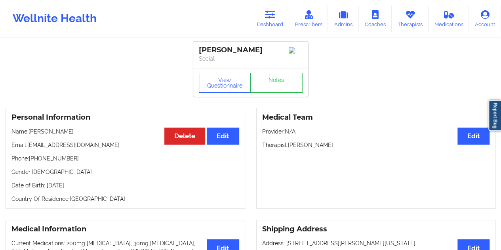
click at [334, 130] on p "Provider: N/A" at bounding box center [376, 132] width 228 height 8
drag, startPoint x: 327, startPoint y: 146, endPoint x: 288, endPoint y: 145, distance: 38.4
click at [288, 146] on p "Therapist: [PERSON_NAME]" at bounding box center [376, 145] width 228 height 8
click at [267, 10] on icon at bounding box center [270, 14] width 10 height 9
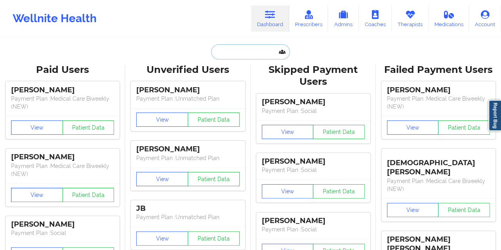
click at [256, 55] on input "text" at bounding box center [250, 51] width 78 height 15
paste input "[PERSON_NAME]"
type input "[PERSON_NAME]"
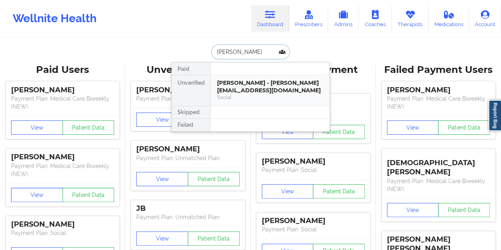
click at [247, 86] on div "[PERSON_NAME] - [PERSON_NAME][EMAIL_ADDRESS][DOMAIN_NAME]" at bounding box center [270, 86] width 106 height 15
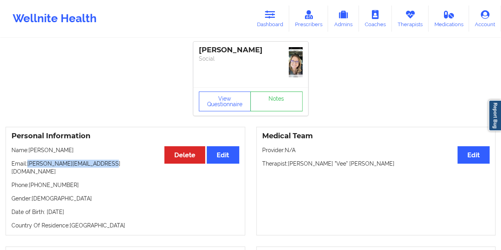
drag, startPoint x: 105, startPoint y: 162, endPoint x: 28, endPoint y: 161, distance: 76.9
click at [28, 161] on p "Email: [PERSON_NAME][EMAIL_ADDRESS][DOMAIN_NAME]" at bounding box center [125, 168] width 228 height 16
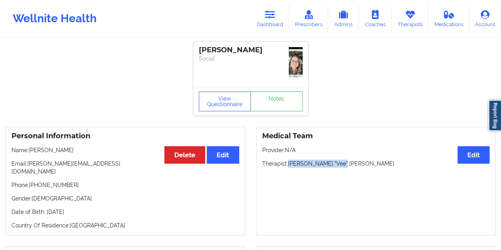
drag, startPoint x: 335, startPoint y: 164, endPoint x: 288, endPoint y: 164, distance: 46.8
click at [288, 164] on p "Therapist: [PERSON_NAME] "Vee" [PERSON_NAME]" at bounding box center [376, 164] width 228 height 8
click at [268, 12] on icon at bounding box center [270, 14] width 10 height 9
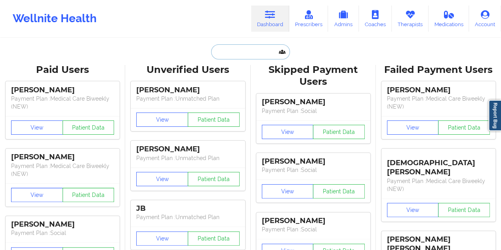
click at [239, 54] on input "text" at bounding box center [250, 51] width 78 height 15
paste input "[PERSON_NAME]"
type input "[PERSON_NAME]"
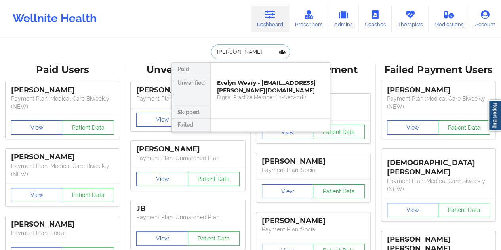
click at [241, 89] on div "Evelyn Weary - [EMAIL_ADDRESS][PERSON_NAME][DOMAIN_NAME]" at bounding box center [270, 86] width 106 height 15
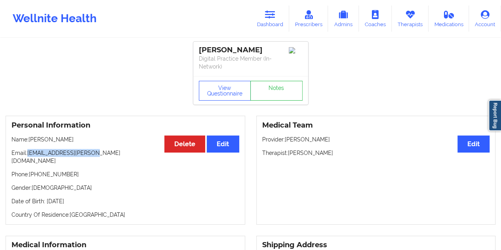
drag, startPoint x: 91, startPoint y: 153, endPoint x: 29, endPoint y: 153, distance: 62.6
click at [29, 153] on p "Email: [EMAIL_ADDRESS][PERSON_NAME][DOMAIN_NAME]" at bounding box center [125, 157] width 228 height 16
drag, startPoint x: 332, startPoint y: 153, endPoint x: 290, endPoint y: 154, distance: 42.4
click at [290, 154] on p "Therapist: [PERSON_NAME]" at bounding box center [376, 153] width 228 height 8
click at [260, 17] on link "Dashboard" at bounding box center [270, 19] width 38 height 26
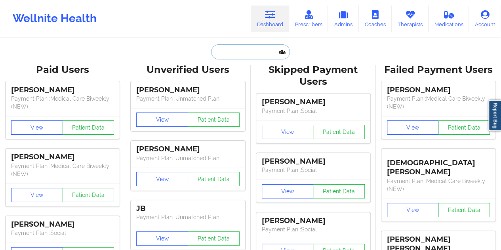
click at [247, 57] on input "text" at bounding box center [250, 51] width 78 height 15
paste input "[PERSON_NAME]"
type input "[PERSON_NAME]"
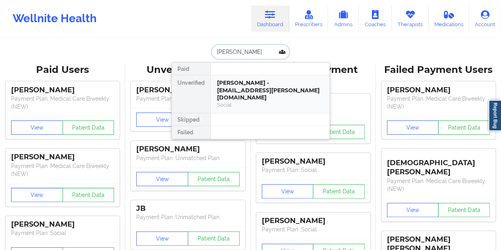
click at [250, 101] on div "Social" at bounding box center [270, 104] width 106 height 7
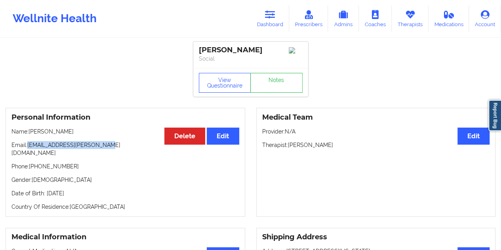
drag, startPoint x: 101, startPoint y: 147, endPoint x: 29, endPoint y: 147, distance: 72.9
click at [29, 147] on p "Email: [EMAIL_ADDRESS][PERSON_NAME][DOMAIN_NAME]" at bounding box center [125, 149] width 228 height 16
drag, startPoint x: 314, startPoint y: 149, endPoint x: 289, endPoint y: 147, distance: 25.0
click at [289, 147] on p "Therapist: [PERSON_NAME]" at bounding box center [376, 145] width 228 height 8
click at [275, 12] on icon at bounding box center [270, 14] width 10 height 9
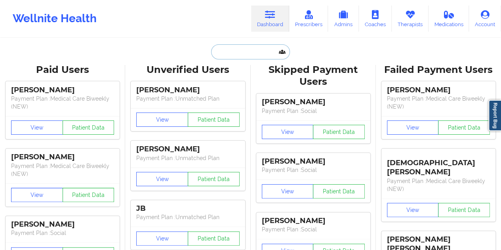
click at [241, 50] on input "text" at bounding box center [250, 51] width 78 height 15
paste input "[PERSON_NAME]"
type input "[PERSON_NAME]"
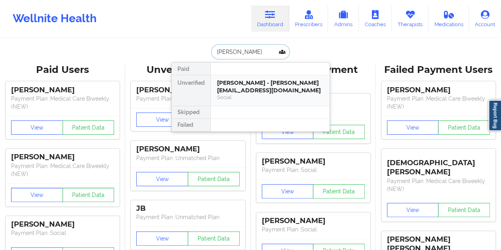
click at [252, 90] on div "[PERSON_NAME] - [PERSON_NAME][EMAIL_ADDRESS][DOMAIN_NAME]" at bounding box center [270, 86] width 106 height 15
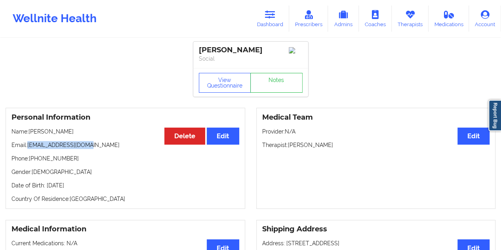
drag, startPoint x: 84, startPoint y: 148, endPoint x: 26, endPoint y: 145, distance: 57.9
click at [26, 145] on p "Email: [EMAIL_ADDRESS][DOMAIN_NAME]" at bounding box center [125, 145] width 228 height 8
drag, startPoint x: 321, startPoint y: 146, endPoint x: 289, endPoint y: 146, distance: 32.5
click at [289, 146] on p "Therapist: [PERSON_NAME]" at bounding box center [376, 145] width 228 height 8
click at [269, 15] on icon at bounding box center [270, 14] width 10 height 9
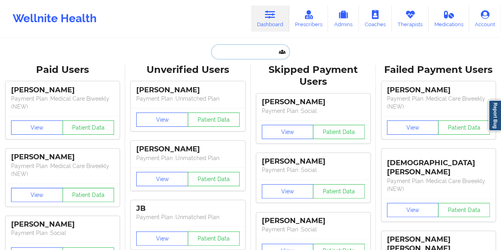
click at [237, 56] on input "text" at bounding box center [250, 51] width 78 height 15
paste input "[PERSON_NAME]"
type input "[PERSON_NAME]"
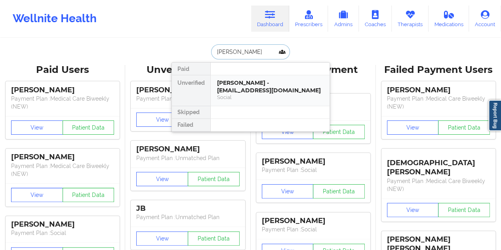
click at [245, 85] on div "[PERSON_NAME] - [EMAIL_ADDRESS][DOMAIN_NAME]" at bounding box center [270, 86] width 106 height 15
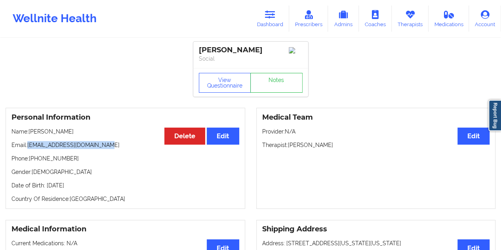
drag, startPoint x: 102, startPoint y: 145, endPoint x: 29, endPoint y: 143, distance: 73.3
click at [29, 143] on p "Email: [EMAIL_ADDRESS][DOMAIN_NAME]" at bounding box center [125, 145] width 228 height 8
drag, startPoint x: 327, startPoint y: 148, endPoint x: 289, endPoint y: 149, distance: 38.4
click at [289, 149] on p "Therapist: [PERSON_NAME]" at bounding box center [376, 145] width 228 height 8
drag, startPoint x: 275, startPoint y: 23, endPoint x: 275, endPoint y: 33, distance: 9.5
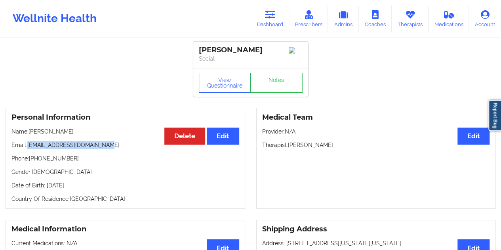
click at [275, 23] on link "Dashboard" at bounding box center [270, 19] width 38 height 26
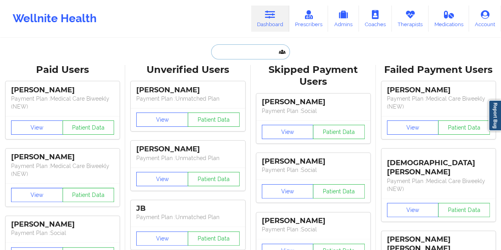
click at [244, 50] on input "text" at bounding box center [250, 51] width 78 height 15
paste input "[PERSON_NAME]"
type input "[PERSON_NAME]"
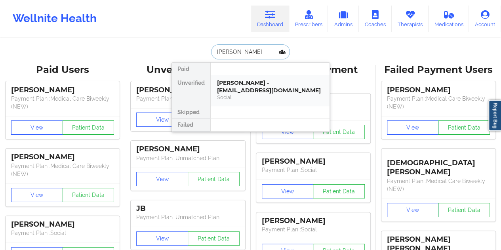
click at [254, 91] on div "[PERSON_NAME] - [EMAIL_ADDRESS][DOMAIN_NAME]" at bounding box center [270, 86] width 106 height 15
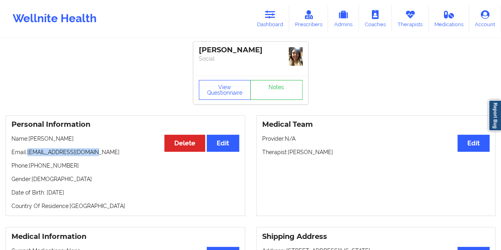
drag, startPoint x: 69, startPoint y: 152, endPoint x: 28, endPoint y: 152, distance: 40.8
click at [28, 152] on p "Email: [EMAIL_ADDRESS][DOMAIN_NAME]" at bounding box center [125, 152] width 228 height 8
drag, startPoint x: 331, startPoint y: 153, endPoint x: 289, endPoint y: 149, distance: 42.6
click at [289, 149] on p "Therapist: [PERSON_NAME]" at bounding box center [376, 152] width 228 height 8
click at [268, 18] on icon at bounding box center [270, 14] width 10 height 9
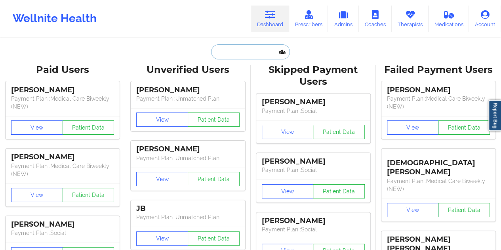
click at [239, 54] on input "text" at bounding box center [250, 51] width 78 height 15
paste input "[PERSON_NAME]"
type input "[PERSON_NAME]"
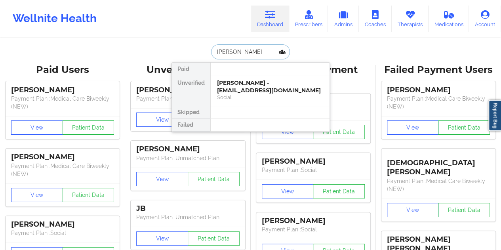
click at [237, 87] on div "[PERSON_NAME] - [EMAIL_ADDRESS][DOMAIN_NAME]" at bounding box center [270, 86] width 106 height 15
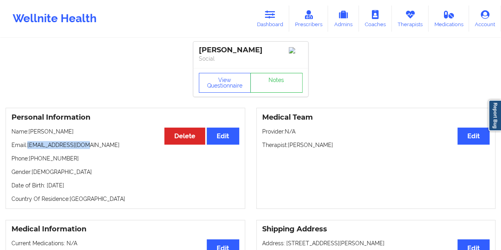
drag, startPoint x: 86, startPoint y: 147, endPoint x: 27, endPoint y: 146, distance: 58.3
click at [27, 146] on p "Email: [EMAIL_ADDRESS][DOMAIN_NAME]" at bounding box center [125, 145] width 228 height 8
drag, startPoint x: 331, startPoint y: 147, endPoint x: 289, endPoint y: 147, distance: 42.0
click at [289, 147] on p "Therapist: [PERSON_NAME]" at bounding box center [376, 145] width 228 height 8
click at [273, 15] on icon at bounding box center [270, 14] width 10 height 9
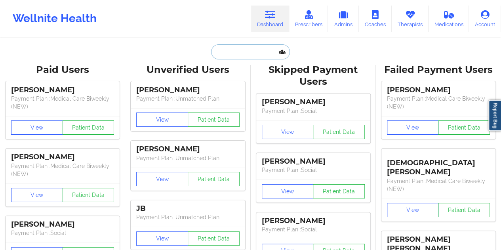
click at [241, 44] on input "text" at bounding box center [250, 51] width 78 height 15
paste input "[PERSON_NAME]"
type input "[PERSON_NAME]"
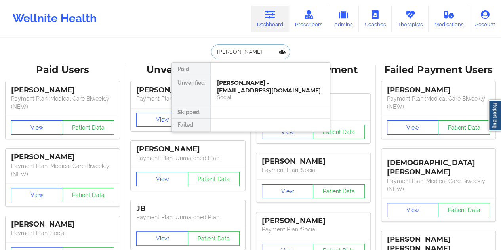
click at [233, 89] on div "[PERSON_NAME] - [EMAIL_ADDRESS][DOMAIN_NAME]" at bounding box center [270, 86] width 106 height 15
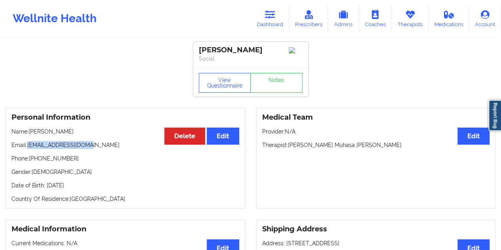
drag, startPoint x: 61, startPoint y: 147, endPoint x: 29, endPoint y: 150, distance: 32.6
click at [29, 149] on p "Email: [EMAIL_ADDRESS][DOMAIN_NAME]" at bounding box center [125, 145] width 228 height 8
drag, startPoint x: 344, startPoint y: 147, endPoint x: 289, endPoint y: 148, distance: 55.1
click at [289, 148] on p "Therapist: [PERSON_NAME] Muhasa [PERSON_NAME]" at bounding box center [376, 145] width 228 height 8
click at [273, 23] on link "Dashboard" at bounding box center [270, 19] width 38 height 26
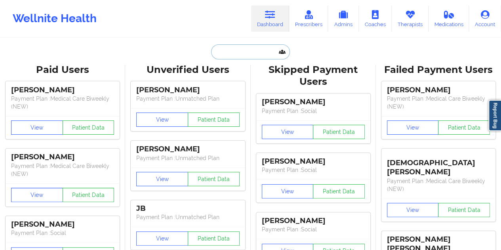
click at [241, 57] on input "text" at bounding box center [250, 51] width 78 height 15
paste input "[PERSON_NAME]"
type input "[PERSON_NAME]"
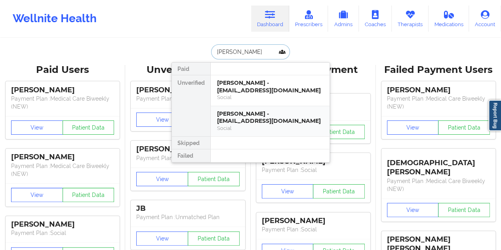
click at [260, 125] on div "Social" at bounding box center [270, 128] width 106 height 7
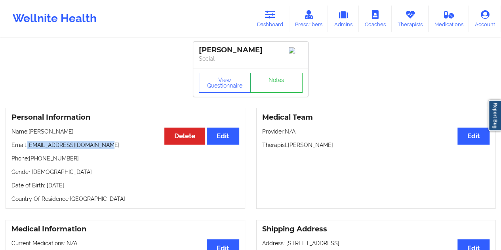
drag, startPoint x: 105, startPoint y: 149, endPoint x: 29, endPoint y: 145, distance: 76.6
click at [29, 145] on p "Email: [EMAIL_ADDRESS][DOMAIN_NAME]" at bounding box center [125, 145] width 228 height 8
drag, startPoint x: 328, startPoint y: 147, endPoint x: 290, endPoint y: 148, distance: 38.1
click at [290, 148] on p "Therapist: [PERSON_NAME]" at bounding box center [376, 145] width 228 height 8
click at [268, 19] on icon at bounding box center [270, 14] width 10 height 9
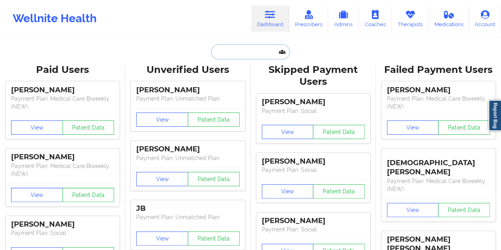
click at [243, 50] on input "text" at bounding box center [250, 51] width 78 height 15
paste input "[PERSON_NAME]"
type input "[PERSON_NAME]"
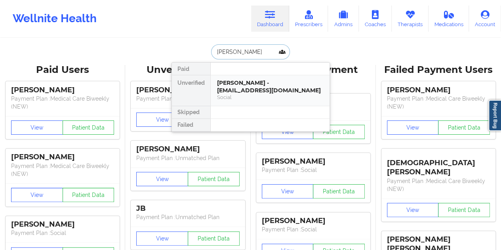
click at [236, 84] on div "[PERSON_NAME] - [EMAIL_ADDRESS][DOMAIN_NAME]" at bounding box center [270, 86] width 106 height 15
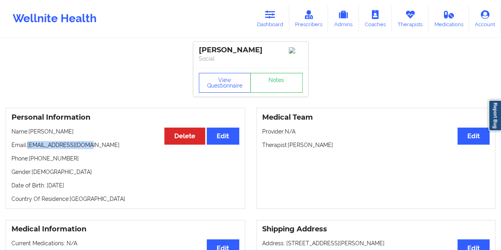
drag, startPoint x: 87, startPoint y: 146, endPoint x: 29, endPoint y: 149, distance: 57.9
click at [29, 149] on p "Email: [EMAIL_ADDRESS][DOMAIN_NAME]" at bounding box center [125, 145] width 228 height 8
drag, startPoint x: 323, startPoint y: 145, endPoint x: 289, endPoint y: 145, distance: 34.1
click at [289, 145] on p "Therapist: [PERSON_NAME]" at bounding box center [376, 145] width 228 height 8
drag, startPoint x: 262, startPoint y: 24, endPoint x: 268, endPoint y: 32, distance: 10.1
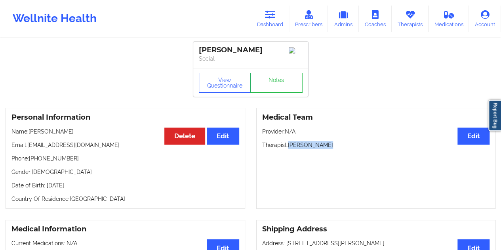
click at [262, 23] on link "Dashboard" at bounding box center [270, 19] width 38 height 26
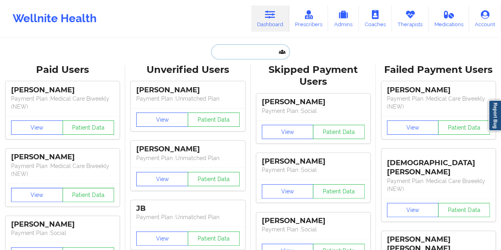
click at [227, 57] on input "text" at bounding box center [250, 51] width 78 height 15
paste input "[PERSON_NAME] [PERSON_NAME]"
type input "[PERSON_NAME] [PERSON_NAME]"
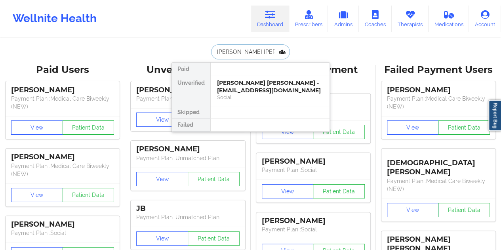
click at [243, 85] on div "[PERSON_NAME] [PERSON_NAME] - [EMAIL_ADDRESS][DOMAIN_NAME]" at bounding box center [270, 86] width 106 height 15
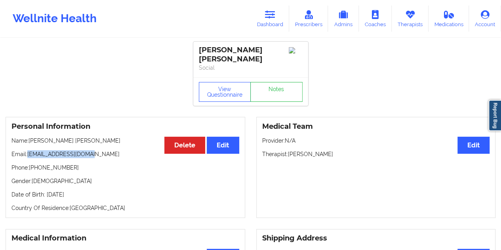
drag, startPoint x: 92, startPoint y: 147, endPoint x: 29, endPoint y: 149, distance: 62.6
click at [29, 150] on p "Email: [EMAIL_ADDRESS][DOMAIN_NAME]" at bounding box center [125, 154] width 228 height 8
drag, startPoint x: 323, startPoint y: 147, endPoint x: 288, endPoint y: 148, distance: 35.3
click at [288, 150] on p "Therapist: [PERSON_NAME]" at bounding box center [376, 154] width 228 height 8
click at [272, 17] on icon at bounding box center [270, 14] width 10 height 9
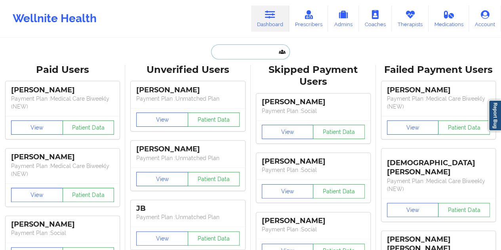
click at [240, 51] on input "text" at bounding box center [250, 51] width 78 height 15
paste input "[PERSON_NAME]"
type input "[PERSON_NAME]"
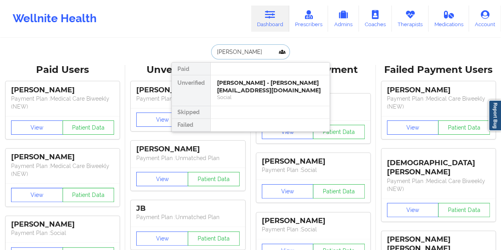
click at [244, 86] on div "[PERSON_NAME] - [PERSON_NAME][EMAIL_ADDRESS][DOMAIN_NAME]" at bounding box center [270, 86] width 106 height 15
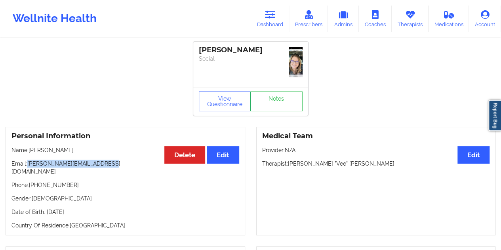
drag, startPoint x: 106, startPoint y: 164, endPoint x: 28, endPoint y: 164, distance: 78.1
click at [28, 164] on p "Email: [PERSON_NAME][EMAIL_ADDRESS][DOMAIN_NAME]" at bounding box center [125, 168] width 228 height 16
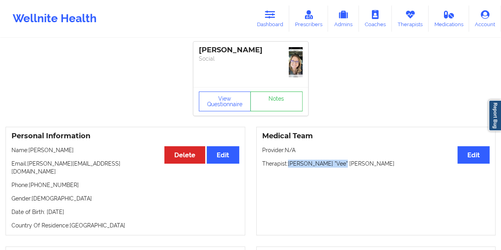
drag, startPoint x: 314, startPoint y: 164, endPoint x: 289, endPoint y: 164, distance: 24.6
click at [289, 164] on p "Therapist: [PERSON_NAME] "Vee" [PERSON_NAME]" at bounding box center [376, 164] width 228 height 8
click at [273, 19] on icon at bounding box center [270, 14] width 10 height 9
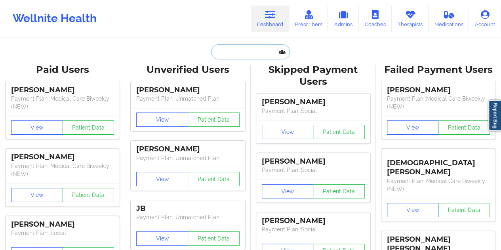
click at [232, 51] on input "text" at bounding box center [250, 51] width 78 height 15
paste input "[PERSON_NAME]"
type input "[PERSON_NAME]"
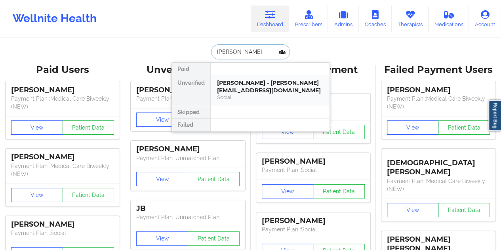
click at [243, 82] on div "[PERSON_NAME] - [PERSON_NAME][EMAIL_ADDRESS][DOMAIN_NAME]" at bounding box center [270, 86] width 106 height 15
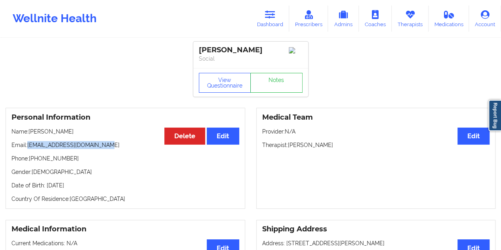
drag, startPoint x: 103, startPoint y: 147, endPoint x: 32, endPoint y: 147, distance: 70.5
click at [31, 147] on p "Email: [EMAIL_ADDRESS][DOMAIN_NAME]" at bounding box center [125, 145] width 228 height 8
click at [86, 141] on div "Personal Information Edit Delete Name: [PERSON_NAME] Email: [EMAIL_ADDRESS][DOM…" at bounding box center [126, 158] width 240 height 101
drag, startPoint x: 103, startPoint y: 147, endPoint x: 27, endPoint y: 147, distance: 76.1
click at [27, 147] on p "Email: [EMAIL_ADDRESS][DOMAIN_NAME]" at bounding box center [125, 145] width 228 height 8
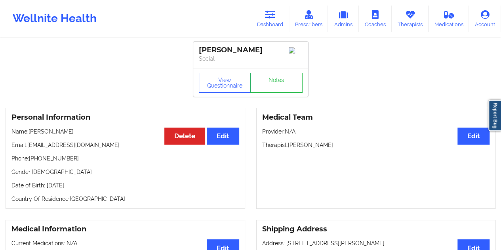
click at [99, 136] on p "Name: [PERSON_NAME]" at bounding box center [125, 132] width 228 height 8
drag, startPoint x: 99, startPoint y: 146, endPoint x: 28, endPoint y: 146, distance: 71.7
click at [28, 146] on p "Email: [EMAIL_ADDRESS][DOMAIN_NAME]" at bounding box center [125, 145] width 228 height 8
drag, startPoint x: 325, startPoint y: 148, endPoint x: 289, endPoint y: 148, distance: 36.1
click at [289, 148] on p "Therapist: [PERSON_NAME]" at bounding box center [376, 145] width 228 height 8
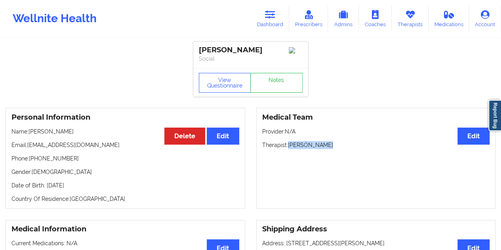
drag, startPoint x: 271, startPoint y: 21, endPoint x: 271, endPoint y: 32, distance: 11.1
click at [271, 21] on link "Dashboard" at bounding box center [270, 19] width 38 height 26
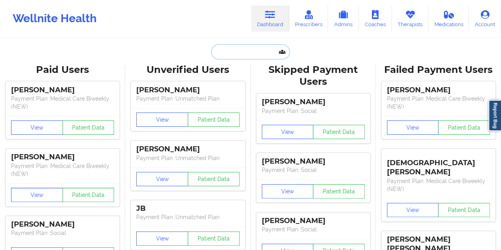
click at [239, 52] on input "text" at bounding box center [250, 51] width 78 height 15
paste input "[PERSON_NAME]"
type input "[PERSON_NAME]"
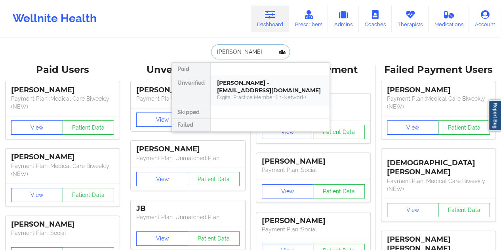
click at [246, 85] on div "[PERSON_NAME] - [EMAIL_ADDRESS][DOMAIN_NAME]" at bounding box center [270, 86] width 106 height 15
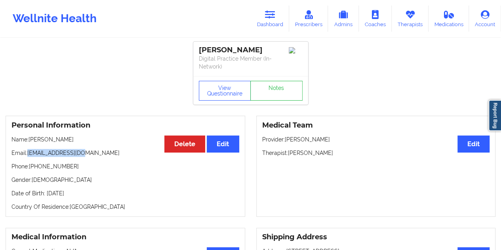
drag, startPoint x: 48, startPoint y: 155, endPoint x: 29, endPoint y: 152, distance: 19.3
click at [28, 152] on p "Email: [EMAIL_ADDRESS][DOMAIN_NAME]" at bounding box center [125, 153] width 228 height 8
drag, startPoint x: 319, startPoint y: 153, endPoint x: 289, endPoint y: 153, distance: 29.3
click at [289, 153] on p "Therapist: [PERSON_NAME]" at bounding box center [376, 153] width 228 height 8
click at [278, 23] on link "Dashboard" at bounding box center [270, 19] width 38 height 26
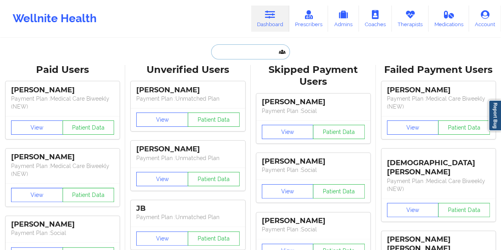
click at [224, 50] on input "text" at bounding box center [250, 51] width 78 height 15
paste input "[PERSON_NAME]"
type input "[PERSON_NAME]"
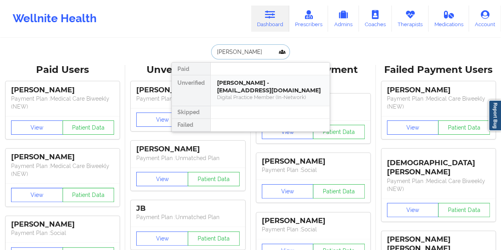
click at [245, 94] on div "Digital Practice Member (In-Network)" at bounding box center [270, 97] width 106 height 7
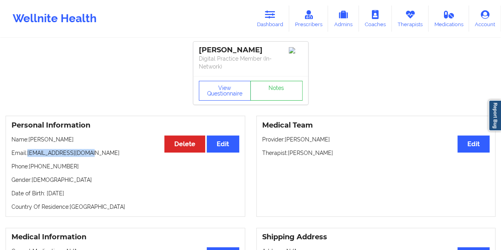
drag, startPoint x: 92, startPoint y: 153, endPoint x: 28, endPoint y: 153, distance: 64.2
click at [28, 153] on p "Email: [EMAIL_ADDRESS][DOMAIN_NAME]" at bounding box center [125, 153] width 228 height 8
drag, startPoint x: 325, startPoint y: 153, endPoint x: 289, endPoint y: 153, distance: 35.7
click at [289, 153] on p "Therapist: [PERSON_NAME]" at bounding box center [376, 153] width 228 height 8
click at [261, 15] on link "Dashboard" at bounding box center [270, 19] width 38 height 26
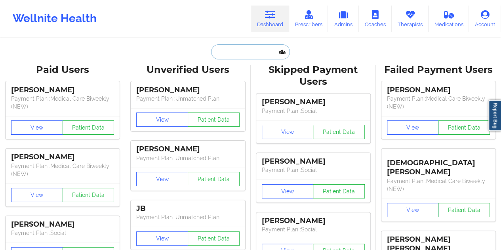
click at [228, 52] on input "text" at bounding box center [250, 51] width 78 height 15
paste input "MYRIESHA BELL"
type input "MYRIESHA BELL"
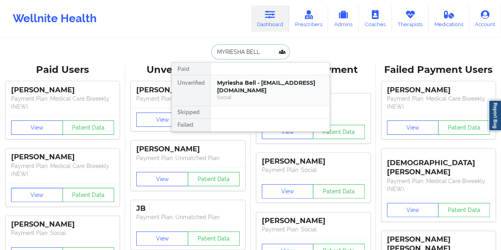
click at [238, 81] on div "Myriesha Bell - [EMAIL_ADDRESS][DOMAIN_NAME]" at bounding box center [270, 86] width 106 height 15
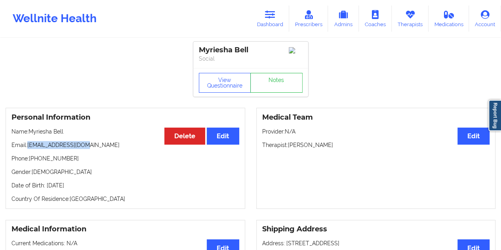
drag, startPoint x: 90, startPoint y: 147, endPoint x: 28, endPoint y: 146, distance: 61.4
click at [29, 146] on p "Email: [EMAIL_ADDRESS][DOMAIN_NAME]" at bounding box center [125, 145] width 228 height 8
drag, startPoint x: 324, startPoint y: 146, endPoint x: 290, endPoint y: 147, distance: 34.5
click at [290, 147] on p "Therapist: [PERSON_NAME]" at bounding box center [376, 145] width 228 height 8
click at [273, 16] on icon at bounding box center [270, 14] width 10 height 9
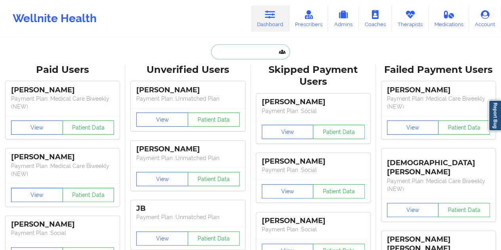
click at [230, 49] on input "text" at bounding box center [250, 51] width 78 height 15
paste input "[PERSON_NAME]"
type input "[PERSON_NAME]"
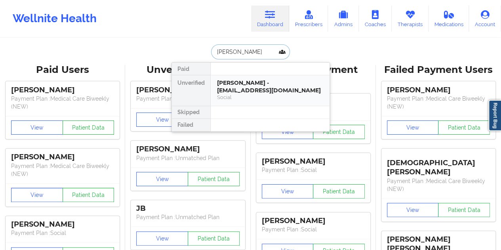
click at [250, 86] on div "[PERSON_NAME] - [EMAIL_ADDRESS][DOMAIN_NAME]" at bounding box center [270, 86] width 106 height 15
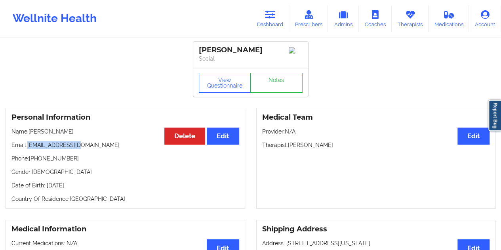
drag, startPoint x: 77, startPoint y: 145, endPoint x: 28, endPoint y: 147, distance: 49.2
click at [28, 147] on p "Email: [EMAIL_ADDRESS][DOMAIN_NAME]" at bounding box center [125, 145] width 228 height 8
drag, startPoint x: 317, startPoint y: 145, endPoint x: 289, endPoint y: 145, distance: 27.4
click at [289, 145] on p "Therapist: [PERSON_NAME]" at bounding box center [376, 145] width 228 height 8
drag, startPoint x: 272, startPoint y: 17, endPoint x: 266, endPoint y: 29, distance: 13.5
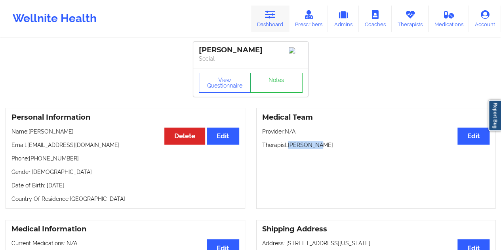
click at [272, 17] on icon at bounding box center [270, 14] width 10 height 9
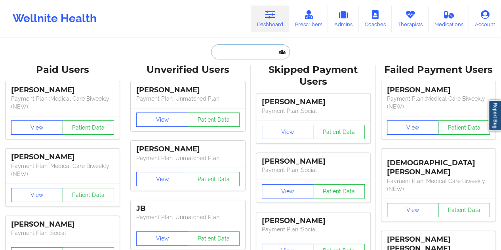
click at [234, 57] on input "text" at bounding box center [250, 51] width 78 height 15
paste input "[PERSON_NAME]"
type input "[PERSON_NAME]"
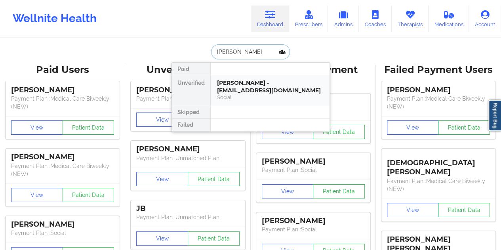
click at [233, 86] on div "[PERSON_NAME] - [EMAIL_ADDRESS][DOMAIN_NAME]" at bounding box center [270, 86] width 106 height 15
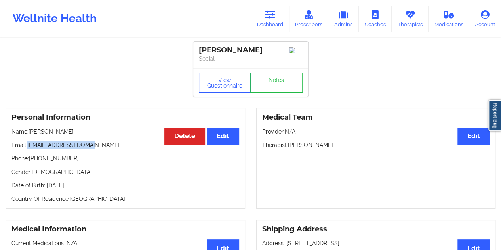
drag, startPoint x: 87, startPoint y: 148, endPoint x: 29, endPoint y: 147, distance: 57.9
click at [29, 147] on p "Email: [EMAIL_ADDRESS][DOMAIN_NAME]" at bounding box center [125, 145] width 228 height 8
drag, startPoint x: 336, startPoint y: 146, endPoint x: 290, endPoint y: 147, distance: 46.0
click at [290, 147] on p "Therapist: [PERSON_NAME]" at bounding box center [376, 145] width 228 height 8
drag, startPoint x: 269, startPoint y: 19, endPoint x: 263, endPoint y: 34, distance: 15.3
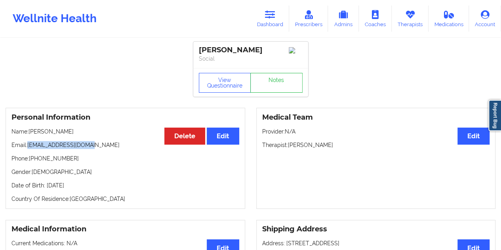
click at [269, 19] on link "Dashboard" at bounding box center [270, 19] width 38 height 26
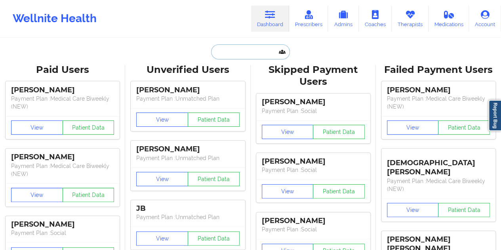
click at [239, 54] on input "text" at bounding box center [250, 51] width 78 height 15
paste input "[EMAIL_ADDRESS][DOMAIN_NAME]"
type input "[EMAIL_ADDRESS][DOMAIN_NAME]"
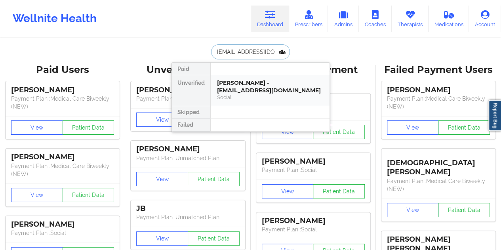
click at [237, 82] on div "[PERSON_NAME] - [EMAIL_ADDRESS][DOMAIN_NAME]" at bounding box center [270, 86] width 106 height 15
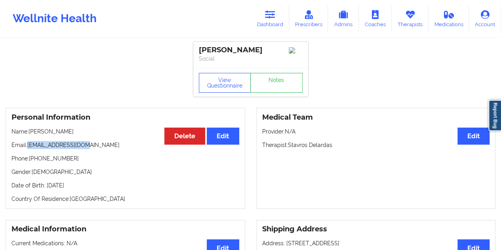
drag, startPoint x: 98, startPoint y: 149, endPoint x: 29, endPoint y: 148, distance: 69.4
click at [29, 148] on p "Email: [EMAIL_ADDRESS][DOMAIN_NAME]" at bounding box center [125, 145] width 228 height 8
click at [269, 26] on link "Dashboard" at bounding box center [270, 19] width 38 height 26
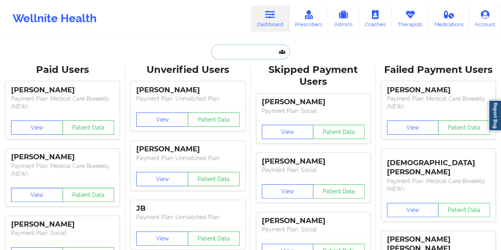
click at [250, 52] on input "text" at bounding box center [250, 51] width 78 height 15
paste input "[EMAIL_ADDRESS][DOMAIN_NAME]"
type input "[EMAIL_ADDRESS][DOMAIN_NAME]"
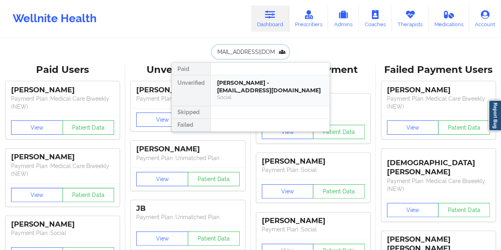
click at [243, 86] on div "[PERSON_NAME] - [EMAIL_ADDRESS][DOMAIN_NAME]" at bounding box center [270, 86] width 106 height 15
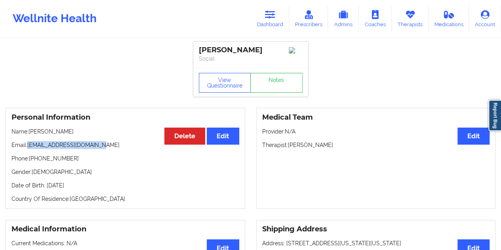
drag, startPoint x: 97, startPoint y: 149, endPoint x: 29, endPoint y: 147, distance: 69.0
click at [29, 147] on p "Email: [EMAIL_ADDRESS][DOMAIN_NAME]" at bounding box center [125, 145] width 228 height 8
